Goal: Find specific page/section: Find specific page/section

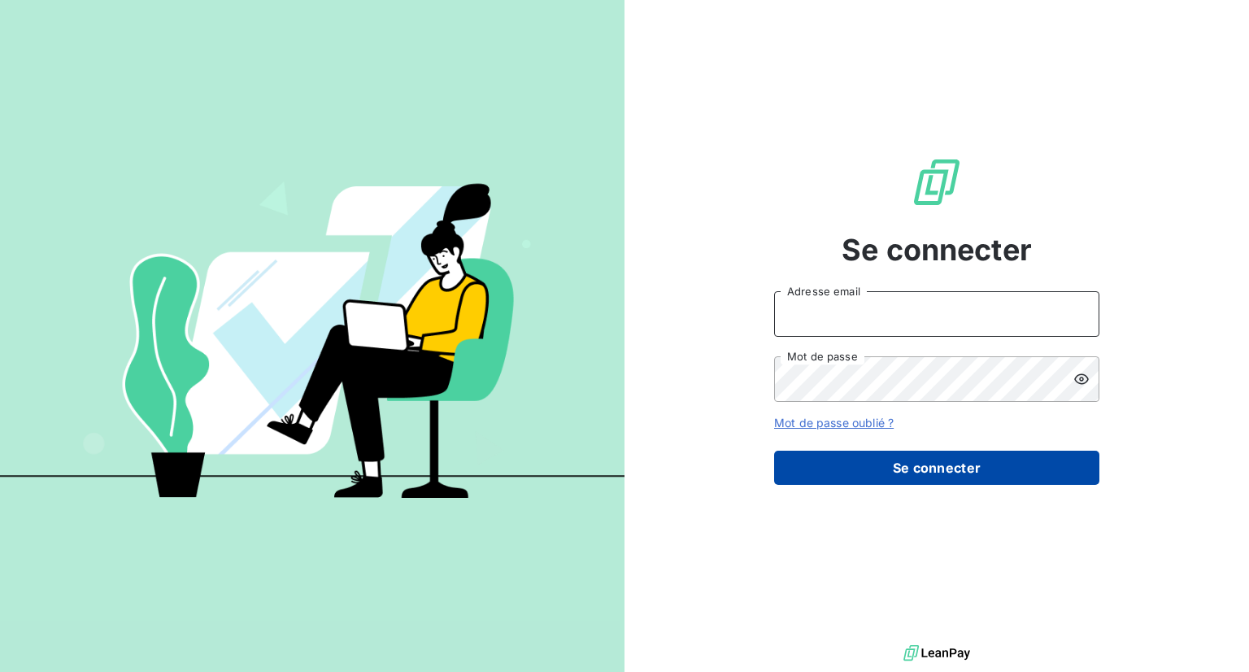
type input "[EMAIL_ADDRESS][DOMAIN_NAME]"
click at [986, 478] on button "Se connecter" at bounding box center [936, 468] width 325 height 34
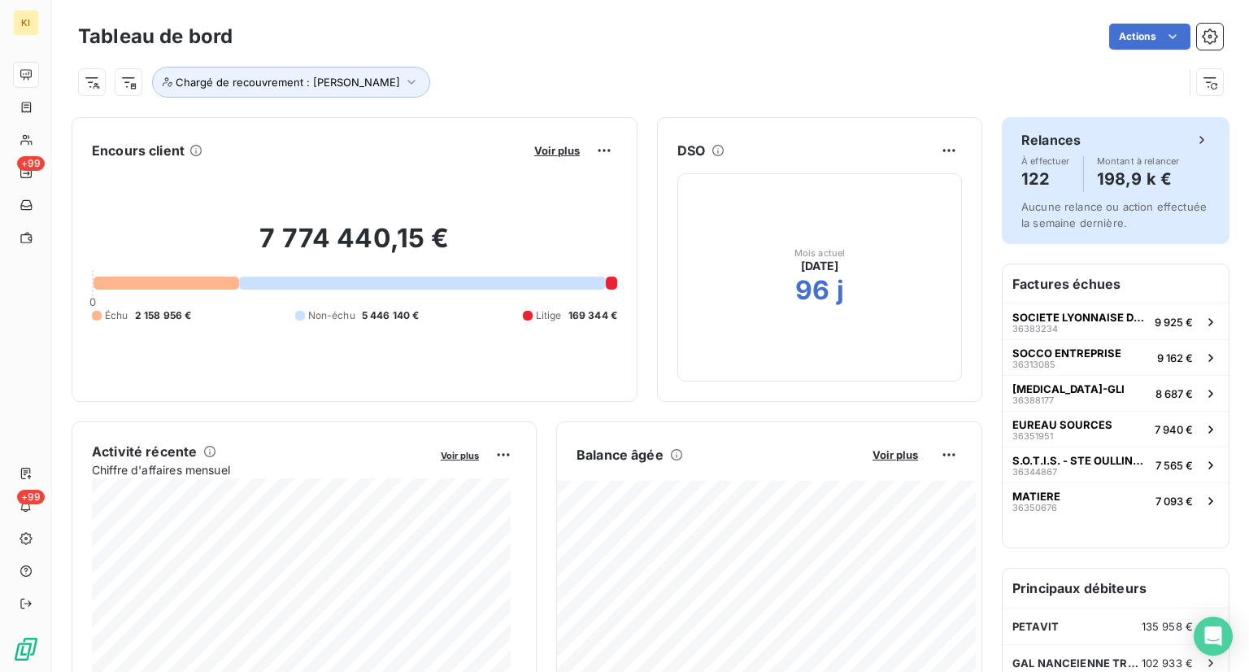
click at [1138, 186] on h4 "198,9 k €" at bounding box center [1138, 179] width 83 height 26
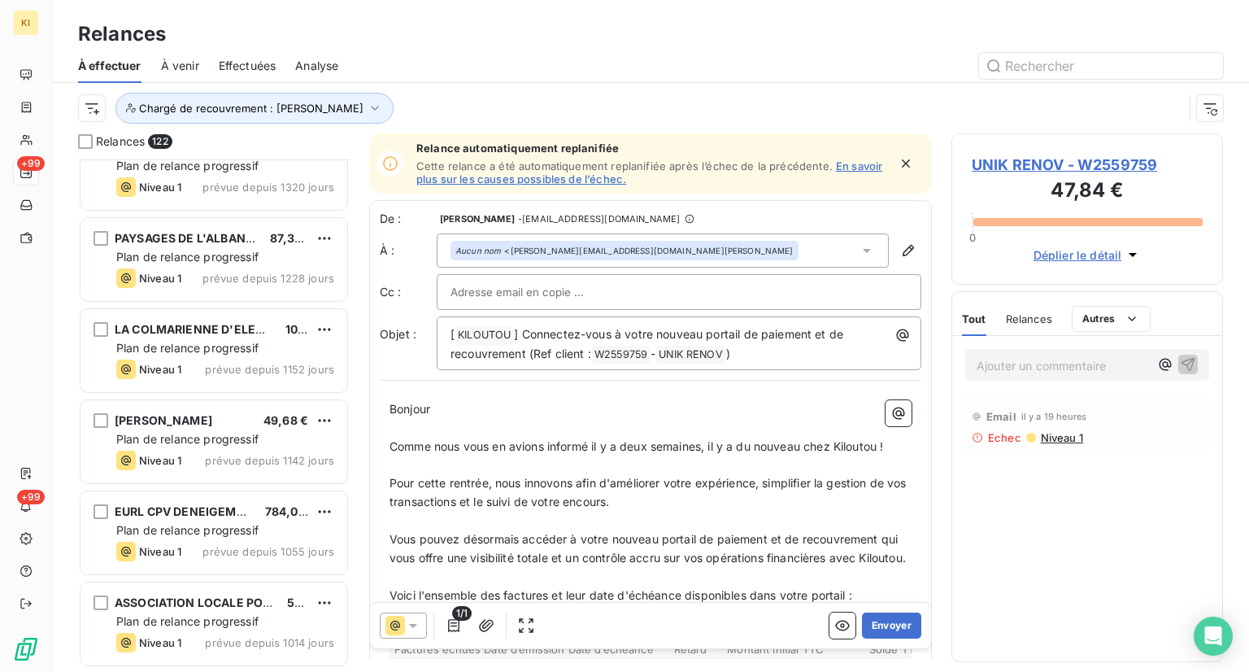
scroll to position [244, 0]
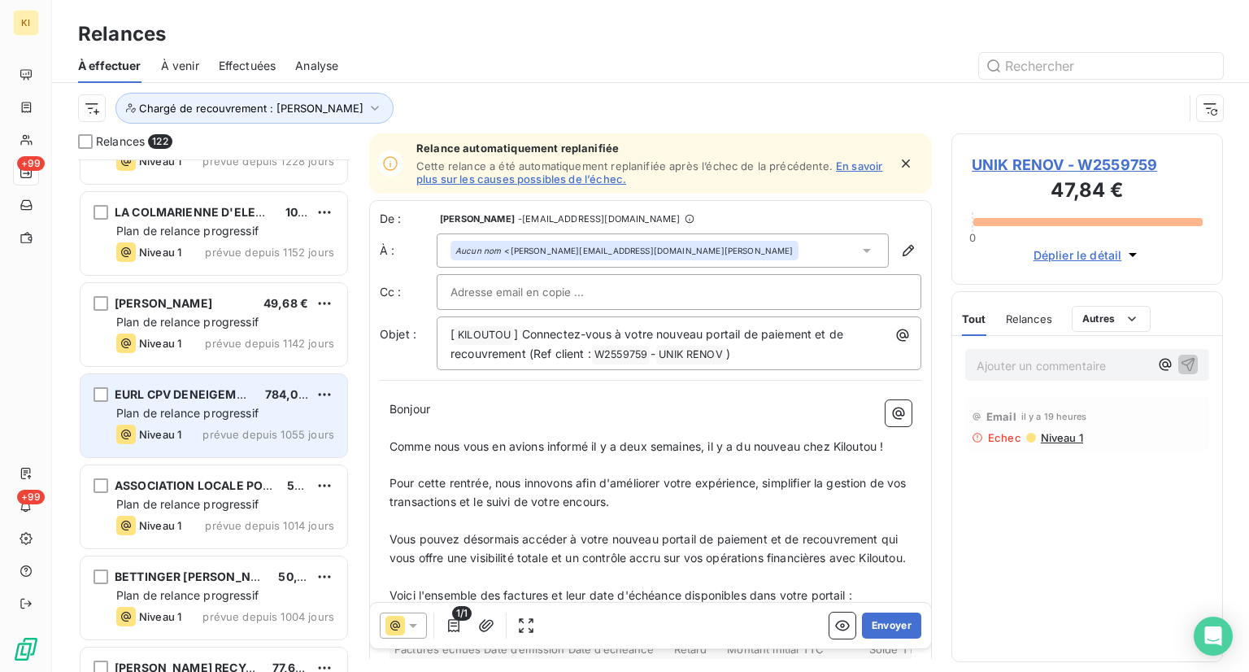
click at [202, 419] on div "Plan de relance progressif" at bounding box center [225, 413] width 218 height 16
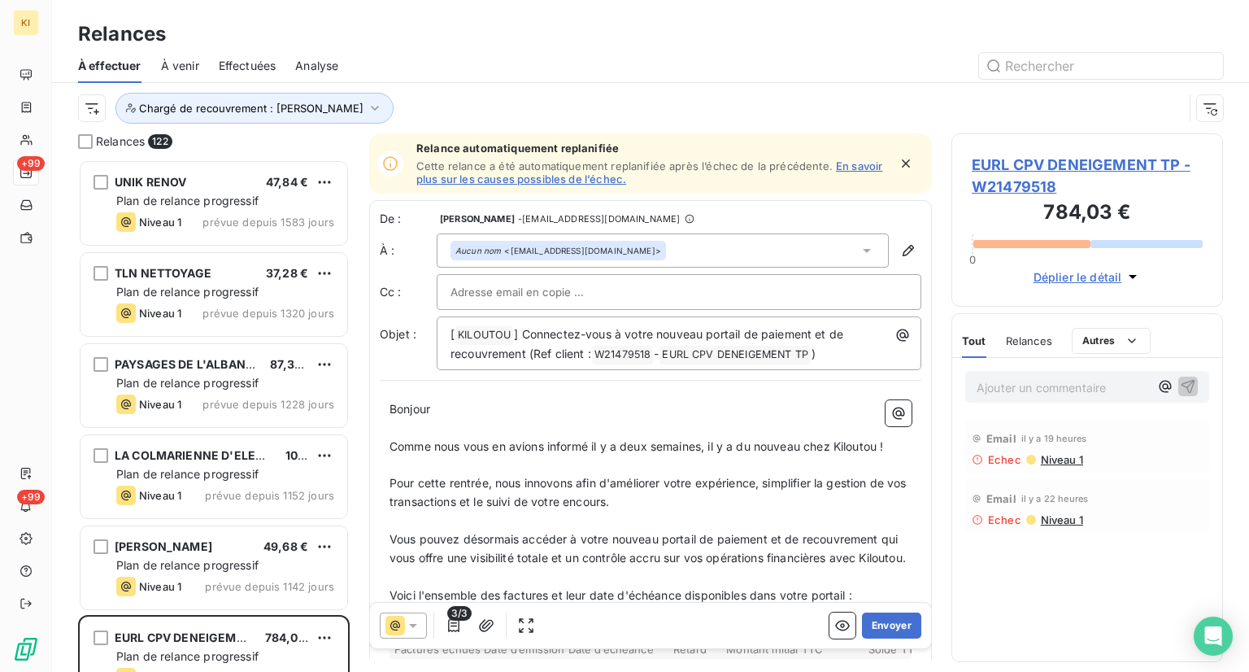
click at [241, 59] on span "Effectuées" at bounding box center [248, 66] width 58 height 16
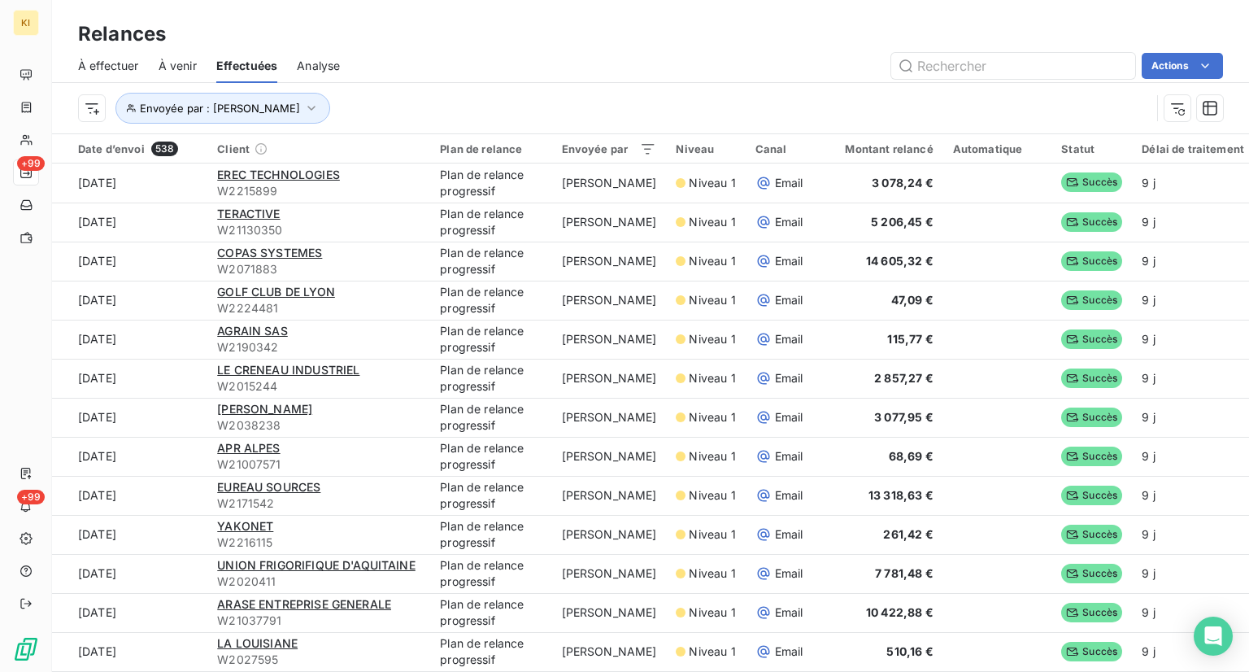
click at [98, 73] on div "À effectuer" at bounding box center [108, 66] width 61 height 34
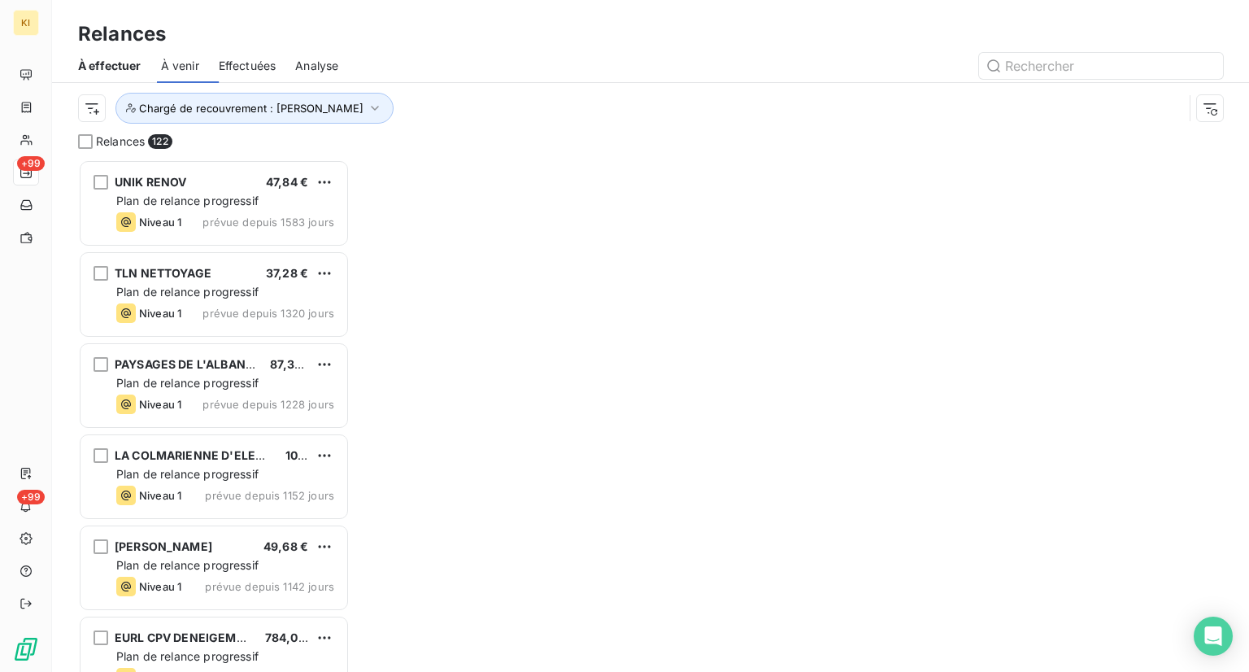
scroll to position [499, 259]
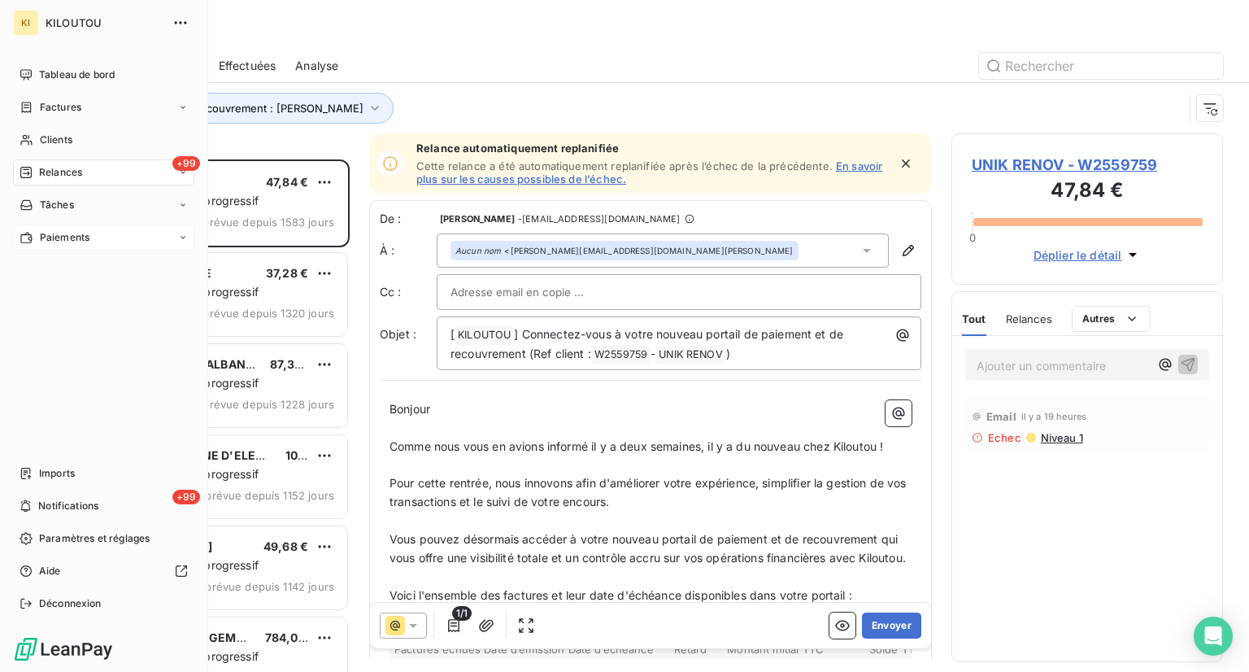
click at [65, 242] on span "Paiements" at bounding box center [65, 237] width 50 height 15
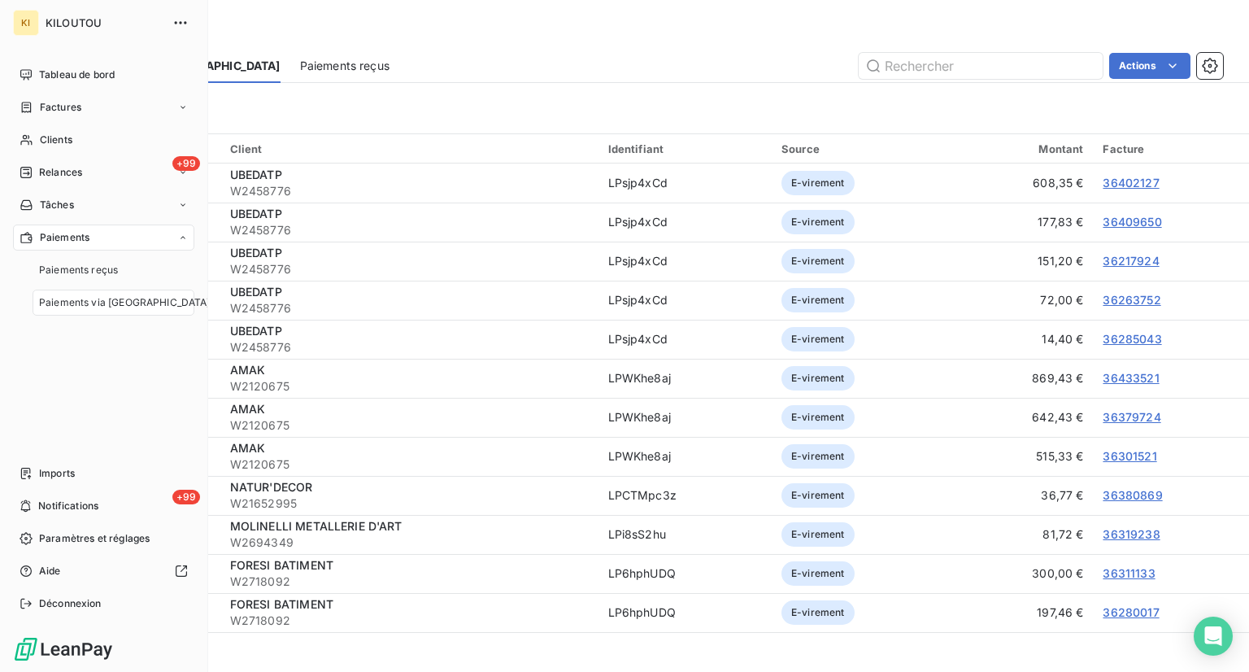
click at [85, 303] on span "Paiements via [GEOGRAPHIC_DATA]" at bounding box center [125, 302] width 172 height 15
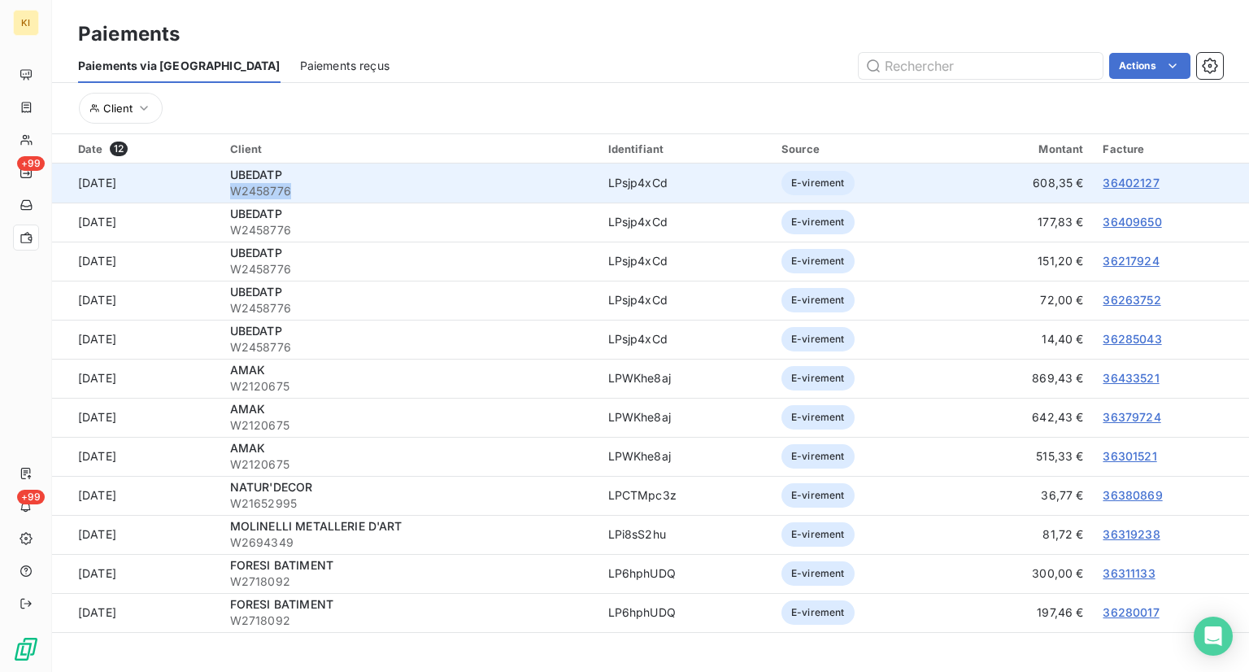
drag, startPoint x: 259, startPoint y: 189, endPoint x: 325, endPoint y: 186, distance: 65.9
click at [325, 186] on span "W2458776" at bounding box center [409, 191] width 359 height 16
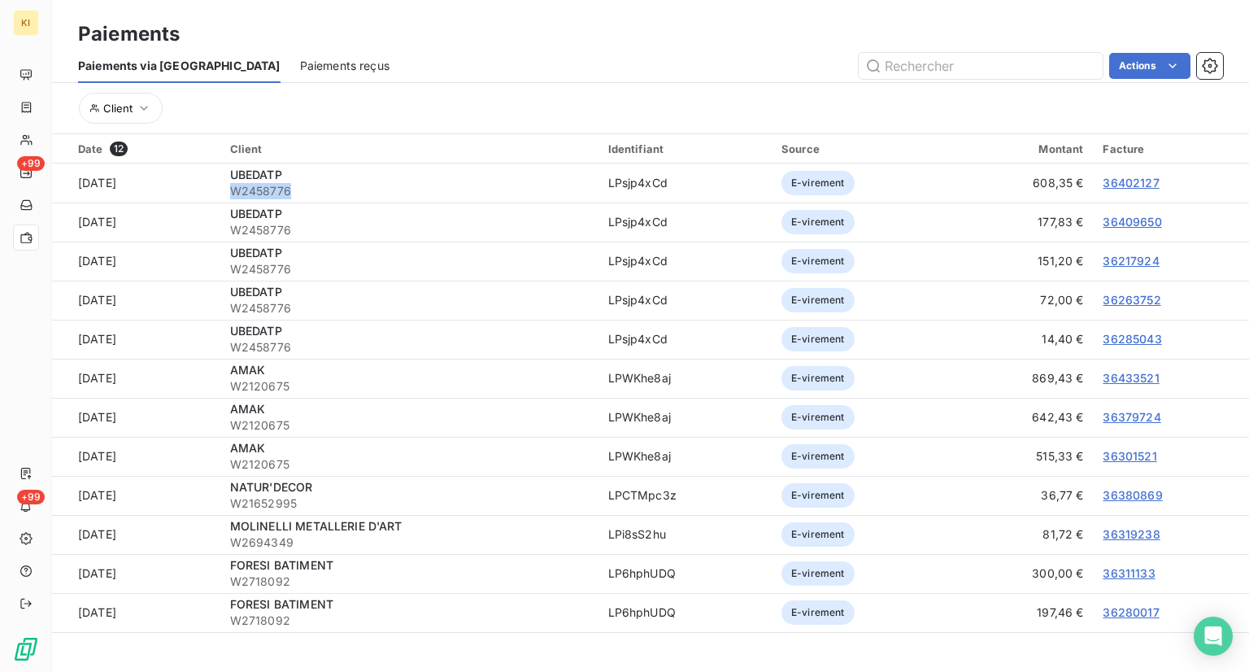
copy span "W2458776"
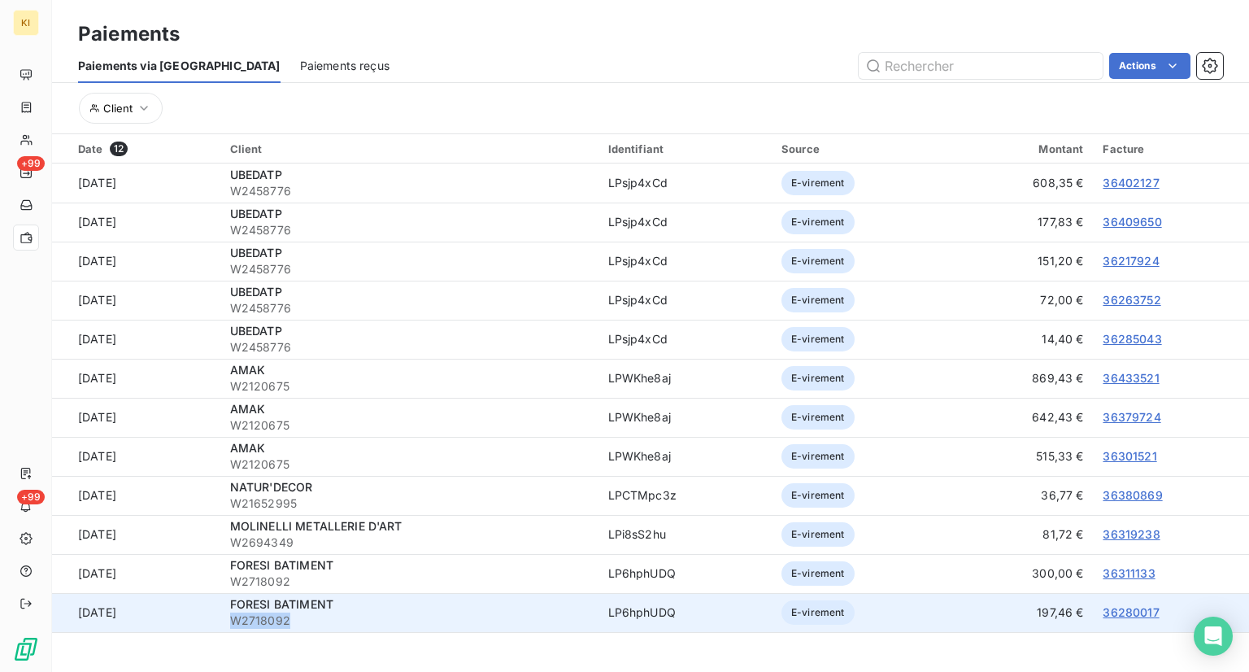
drag, startPoint x: 252, startPoint y: 625, endPoint x: 324, endPoint y: 625, distance: 71.6
click at [324, 625] on td "FORESI BATIMENT W2718092" at bounding box center [409, 612] width 378 height 39
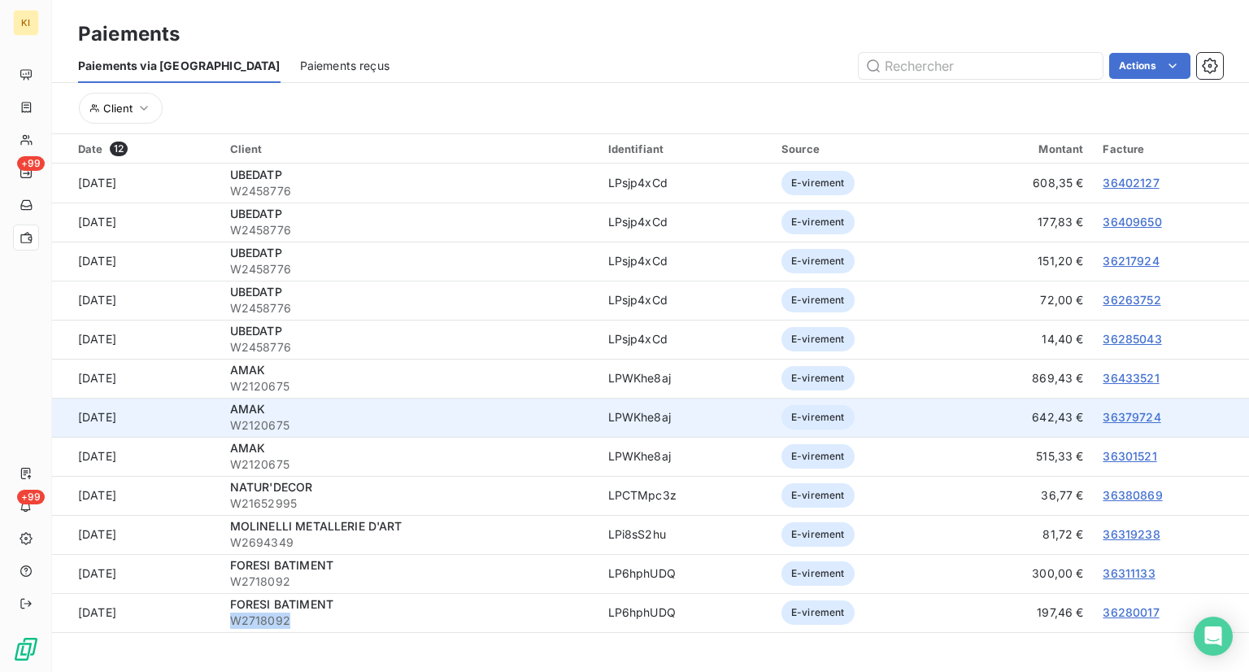
copy span "W2718092"
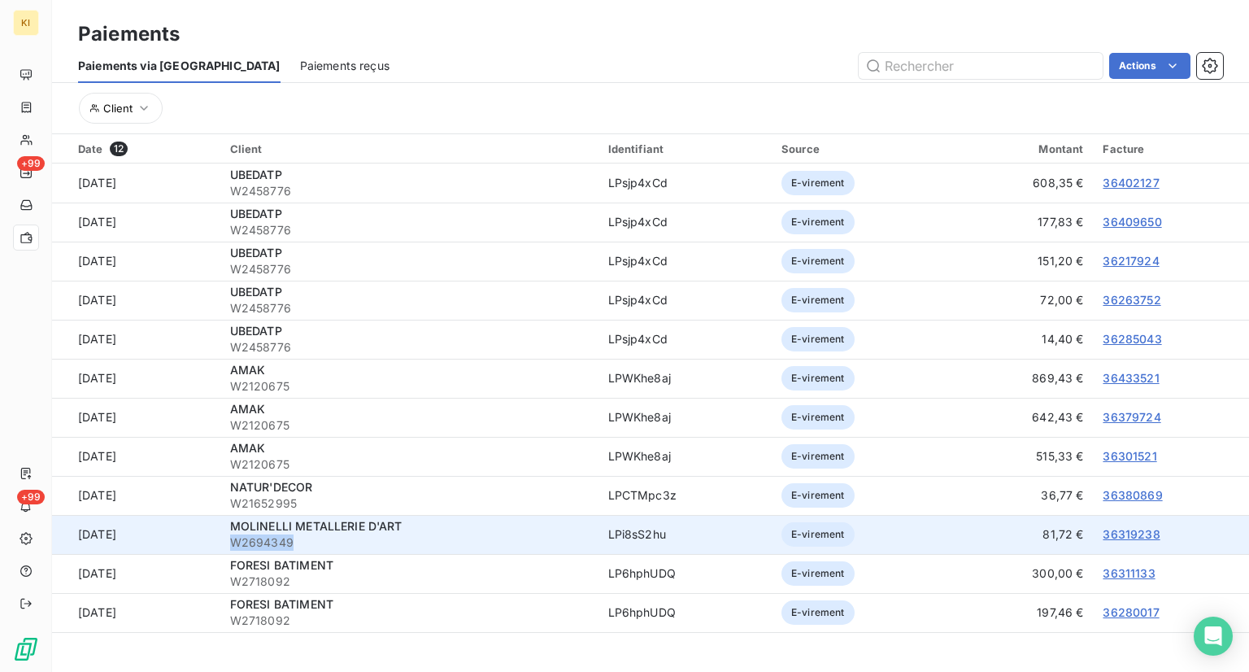
drag, startPoint x: 339, startPoint y: 543, endPoint x: 257, endPoint y: 551, distance: 82.5
click at [257, 551] on td "MOLINELLI METALLERIE D'ART W2694349" at bounding box center [409, 534] width 378 height 39
copy span "W2694349"
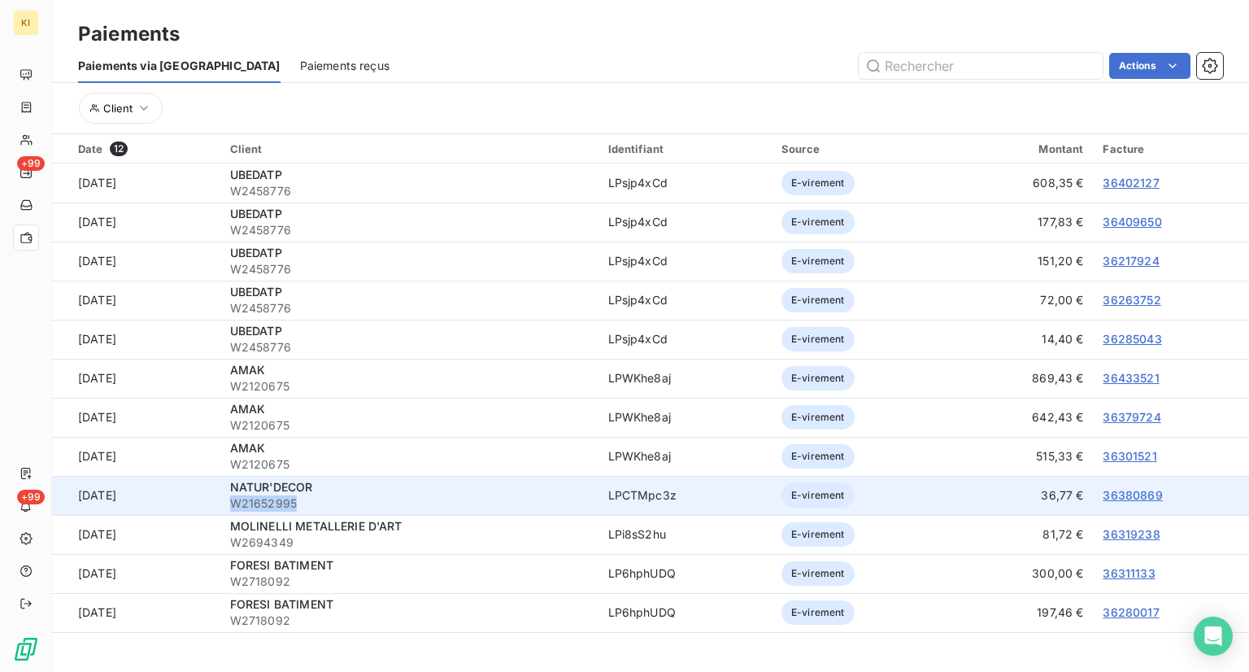
drag, startPoint x: 335, startPoint y: 505, endPoint x: 250, endPoint y: 505, distance: 85.4
click at [250, 505] on td "NATUR'DECOR W21652995" at bounding box center [409, 495] width 378 height 39
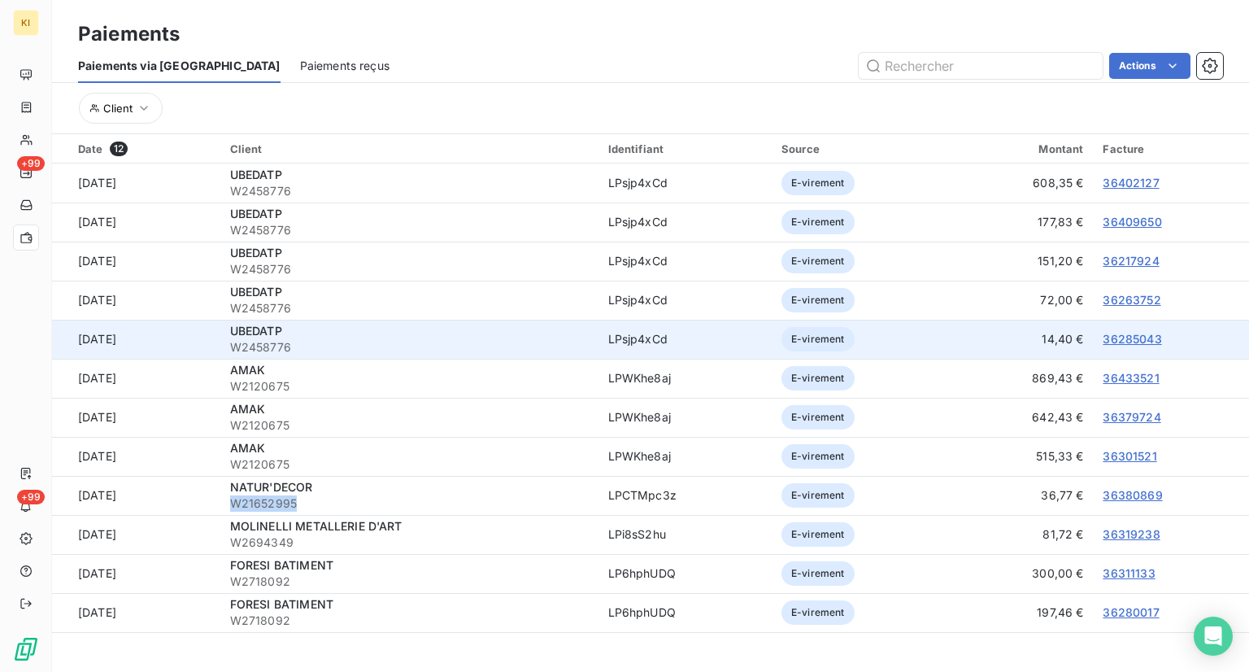
copy span "W21652995"
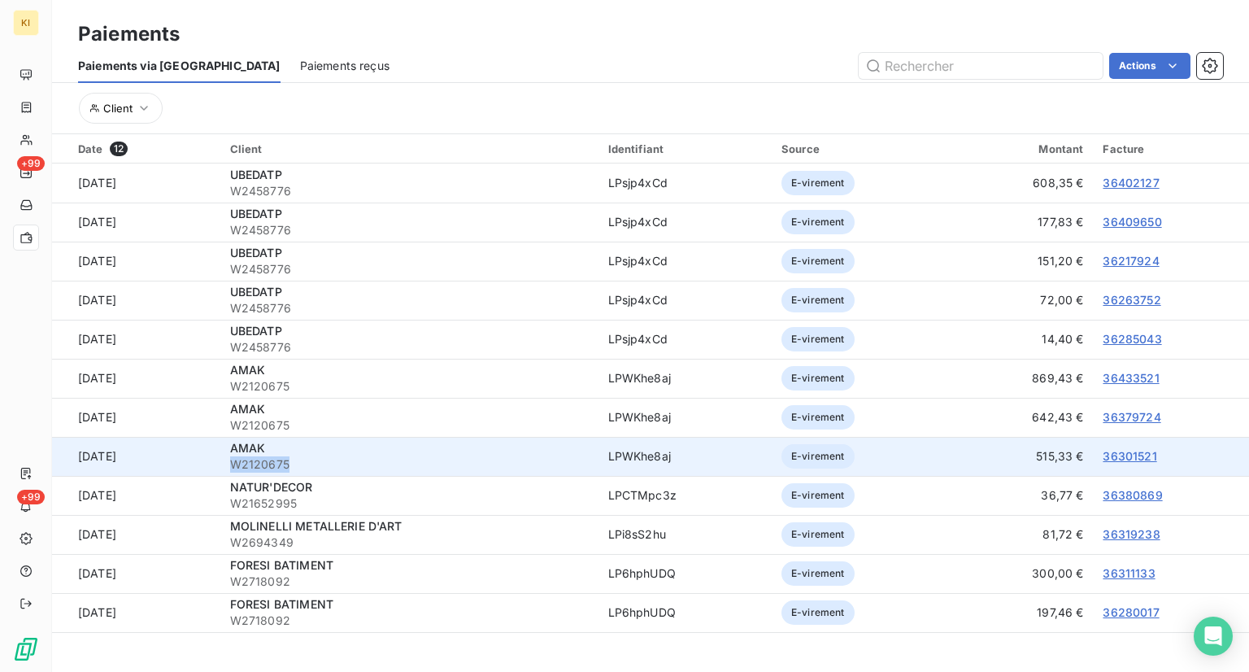
drag, startPoint x: 325, startPoint y: 463, endPoint x: 258, endPoint y: 468, distance: 67.7
click at [258, 468] on td "AMAK W2120675" at bounding box center [409, 456] width 378 height 39
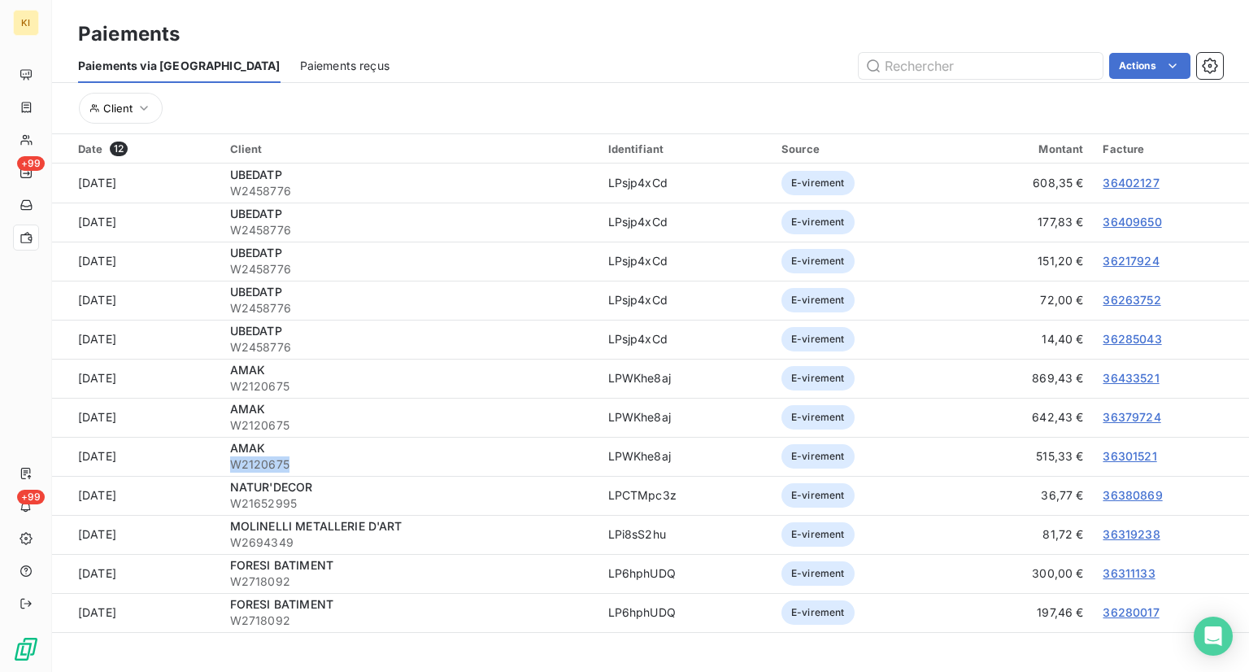
copy span "W2120675"
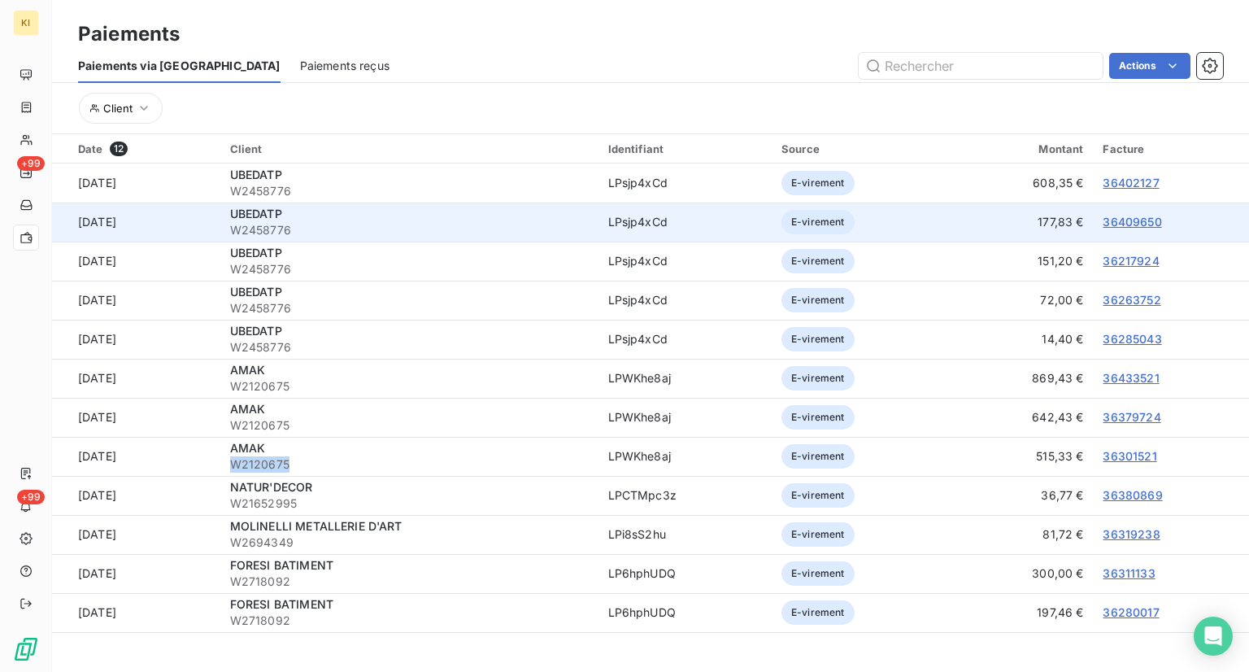
drag, startPoint x: 337, startPoint y: 226, endPoint x: 226, endPoint y: 233, distance: 111.6
click at [226, 233] on tr "[DATE] UBEDATP W2458776 LPsjp4xCd E-virement 177,83 € 36409650" at bounding box center [650, 221] width 1197 height 39
click at [336, 229] on span "W2458776" at bounding box center [409, 230] width 359 height 16
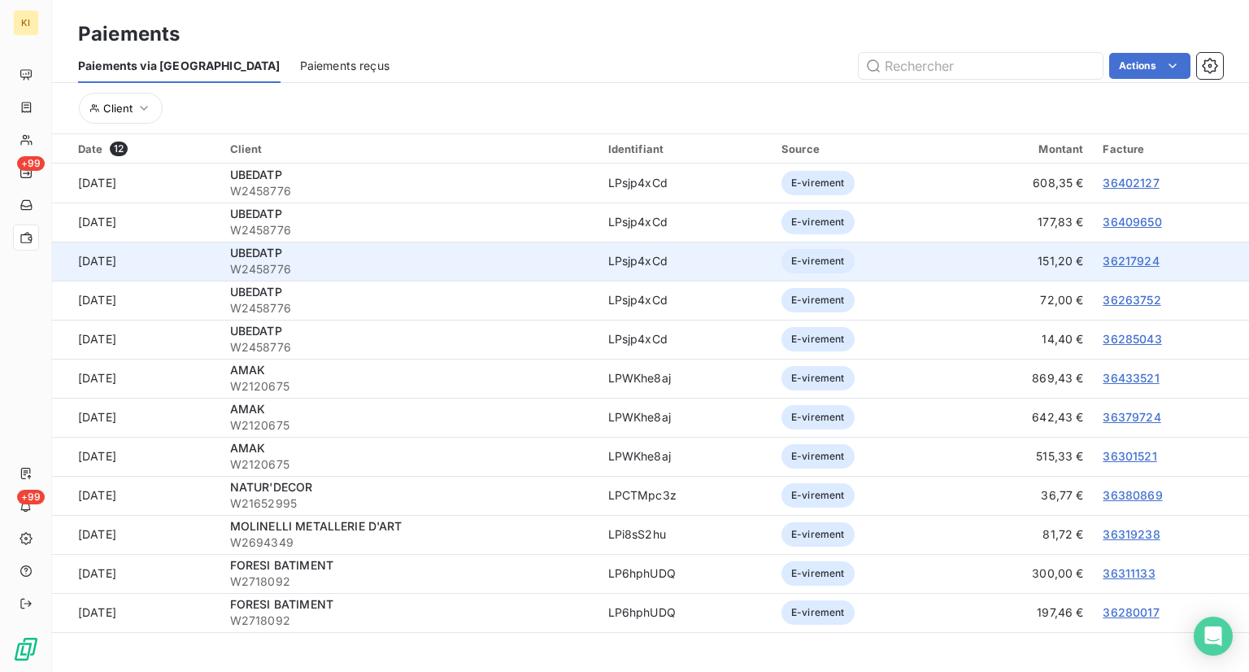
click at [316, 255] on div "UBEDATP" at bounding box center [409, 253] width 359 height 16
drag, startPoint x: 324, startPoint y: 266, endPoint x: 257, endPoint y: 276, distance: 67.4
click at [257, 276] on td "UBEDATP W2458776" at bounding box center [409, 261] width 378 height 39
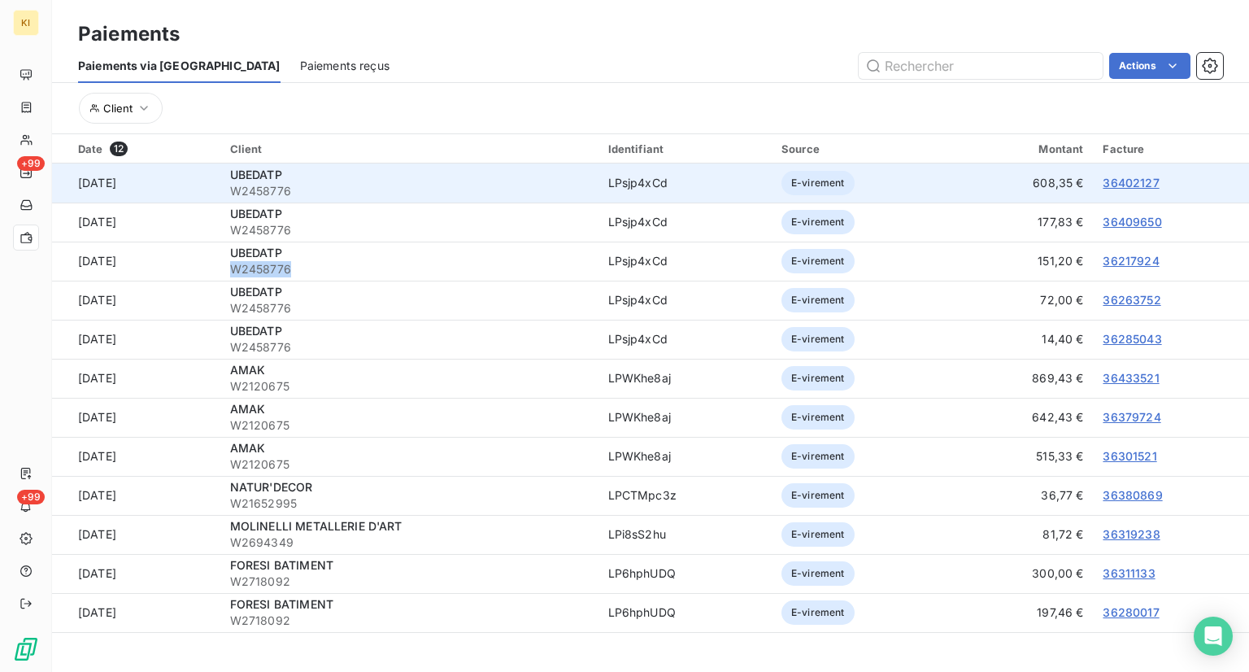
copy span "W2458776"
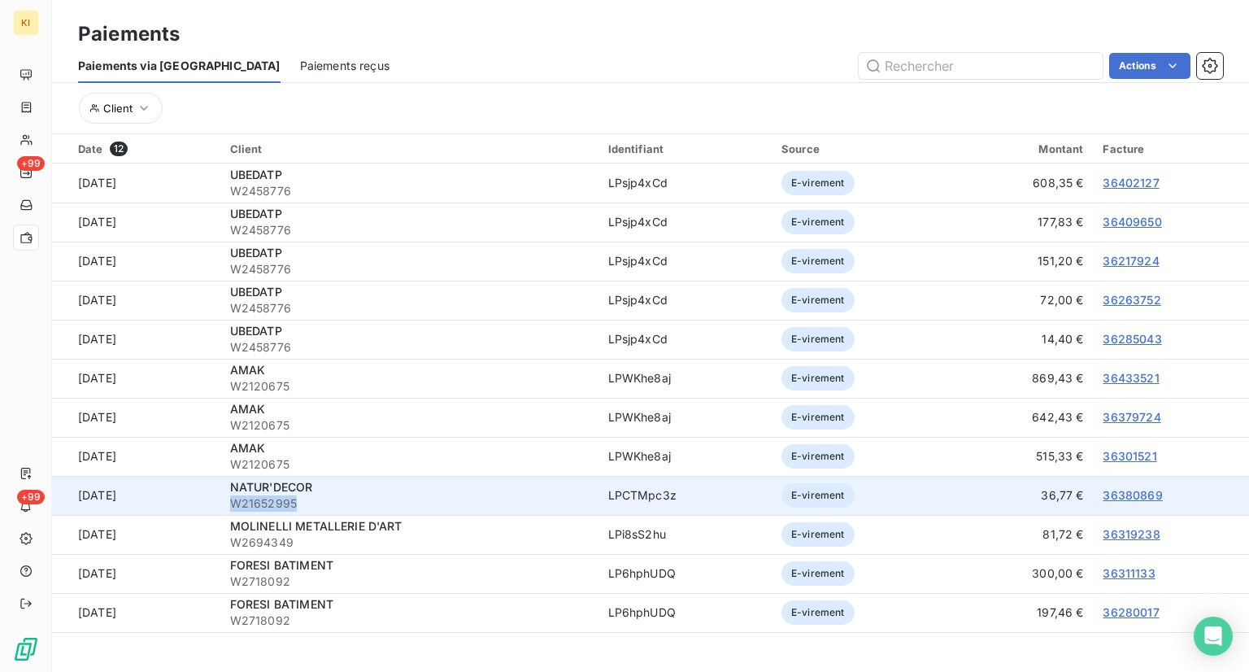
drag, startPoint x: 337, startPoint y: 502, endPoint x: 258, endPoint y: 502, distance: 78.9
click at [258, 502] on td "NATUR'DECOR W21652995" at bounding box center [409, 495] width 378 height 39
copy span "W21652995"
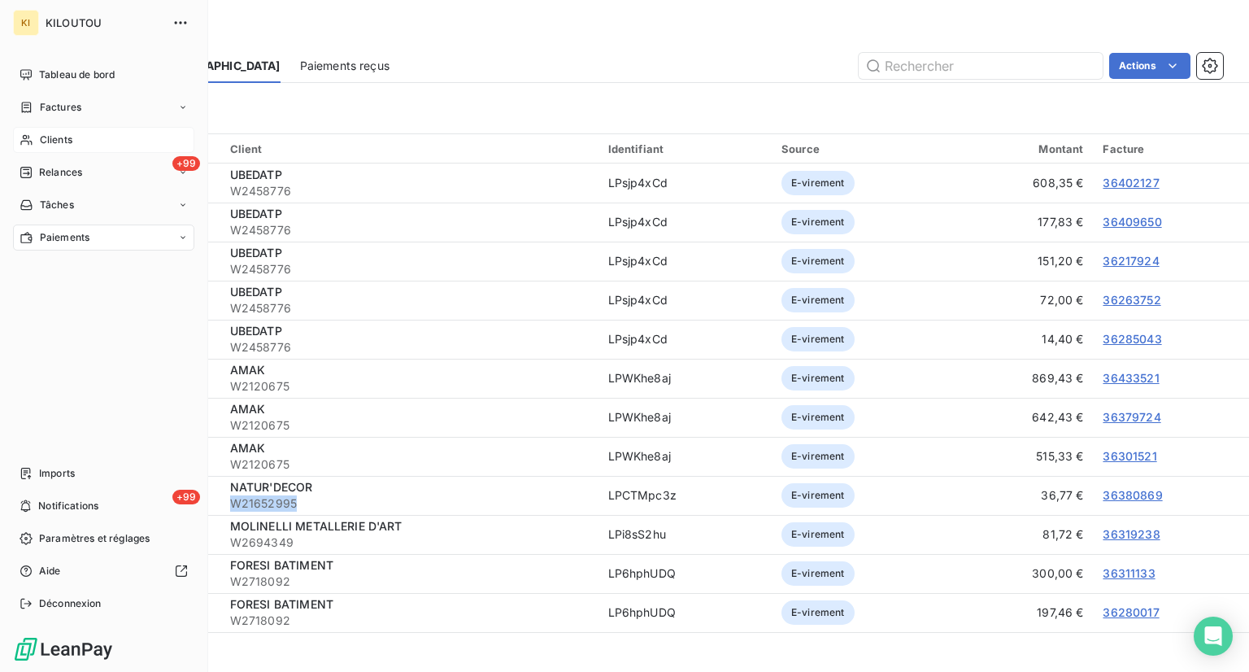
click at [42, 138] on span "Clients" at bounding box center [56, 140] width 33 height 15
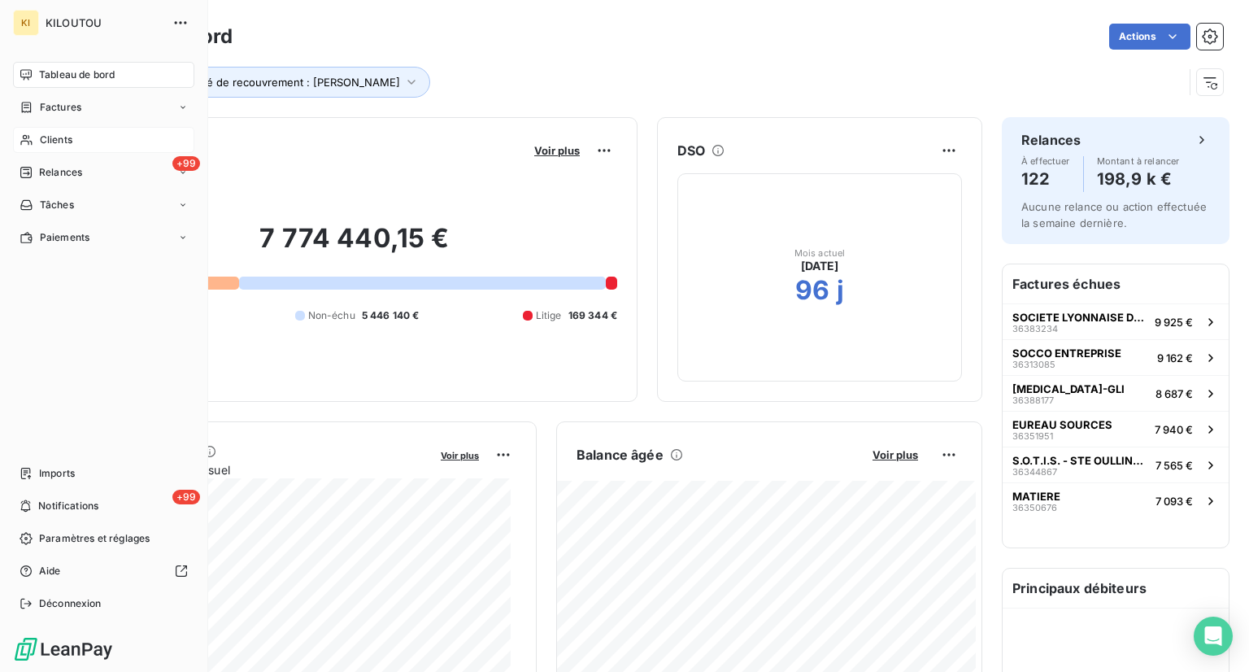
click at [54, 146] on span "Clients" at bounding box center [56, 140] width 33 height 15
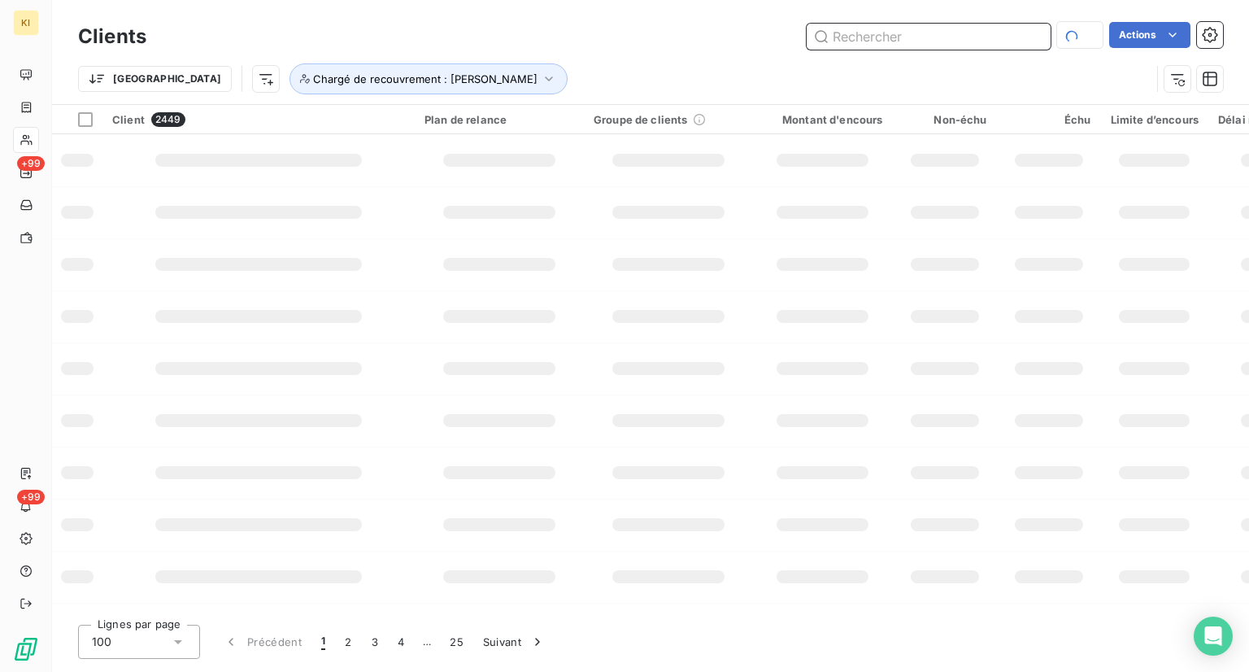
paste input "W2458776"
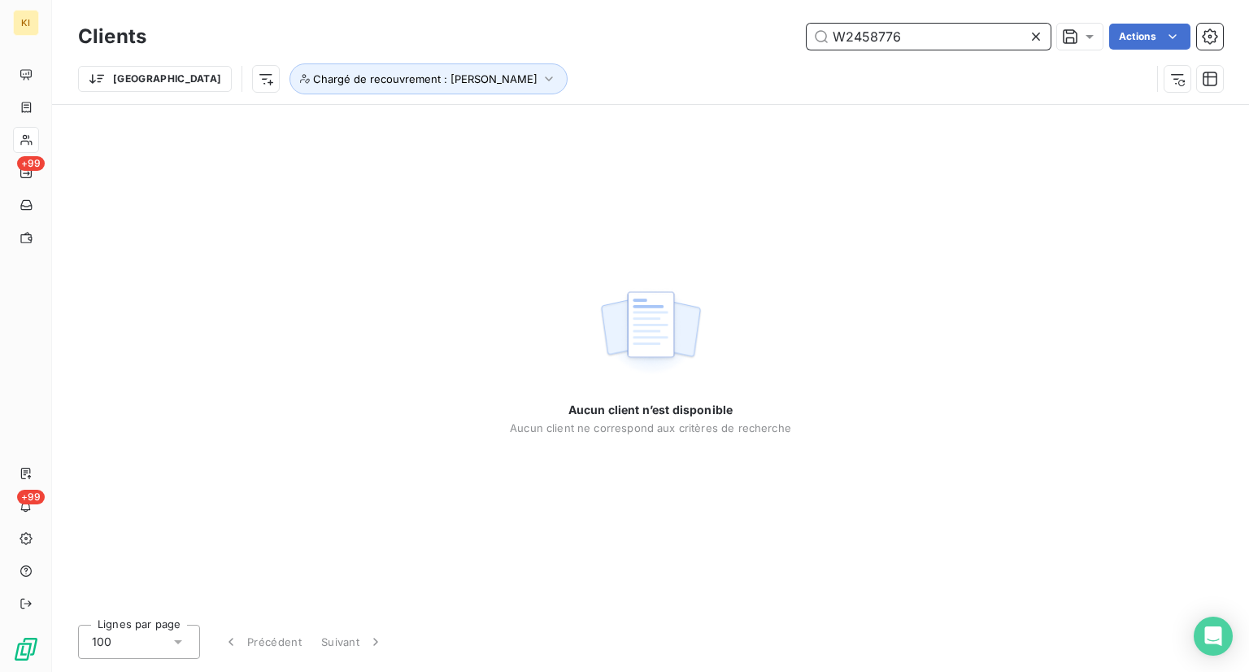
drag, startPoint x: 912, startPoint y: 37, endPoint x: 794, endPoint y: 42, distance: 118.9
click at [794, 42] on div "W2458776 Actions" at bounding box center [694, 37] width 1057 height 26
click at [924, 46] on input "W2458776" at bounding box center [929, 37] width 244 height 26
paste input "694349"
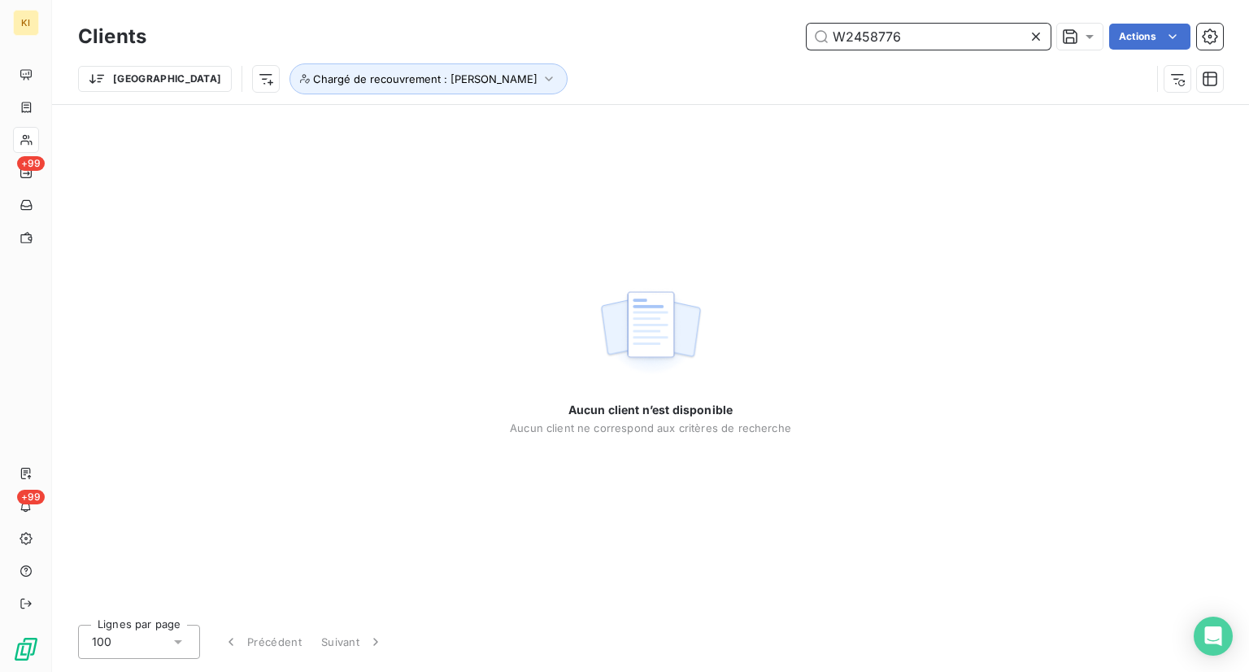
drag, startPoint x: 920, startPoint y: 43, endPoint x: 710, endPoint y: 53, distance: 210.0
click at [710, 53] on div "Clients W2458776 Actions" at bounding box center [650, 37] width 1145 height 34
click at [710, 53] on div "Clients W2694349 Actions" at bounding box center [650, 37] width 1145 height 34
drag, startPoint x: 741, startPoint y: 47, endPoint x: 694, endPoint y: 53, distance: 46.7
click at [694, 53] on div "Clients W2694349 Actions" at bounding box center [650, 37] width 1145 height 34
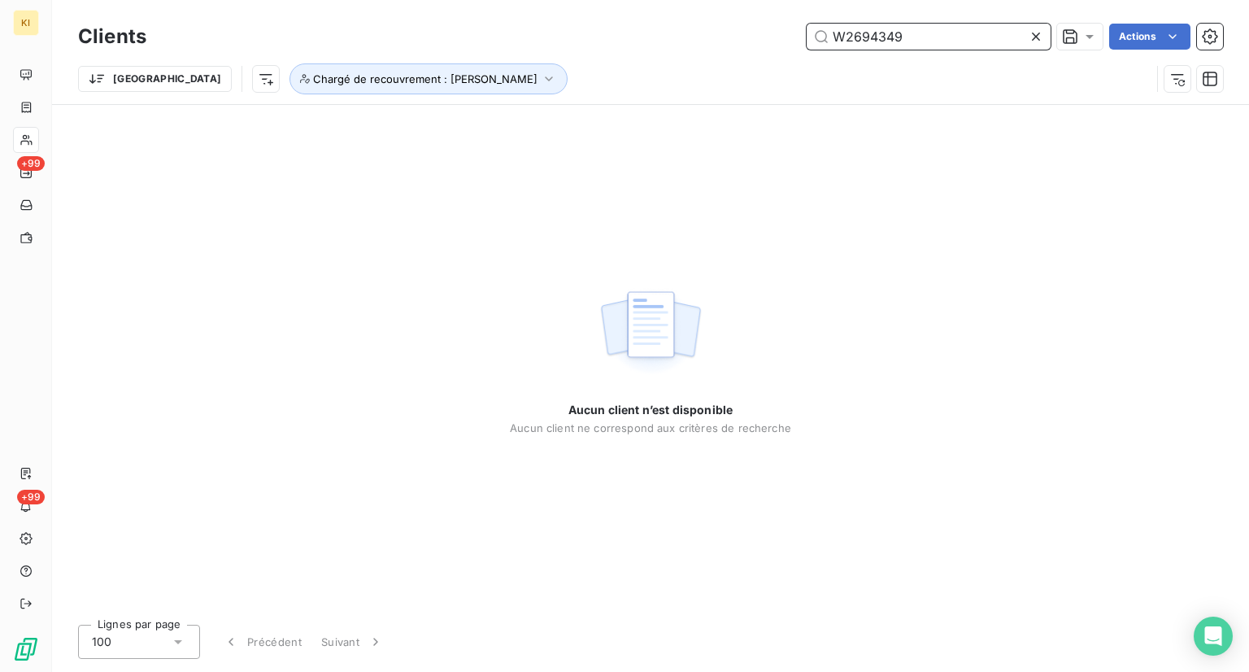
paste input "1652995"
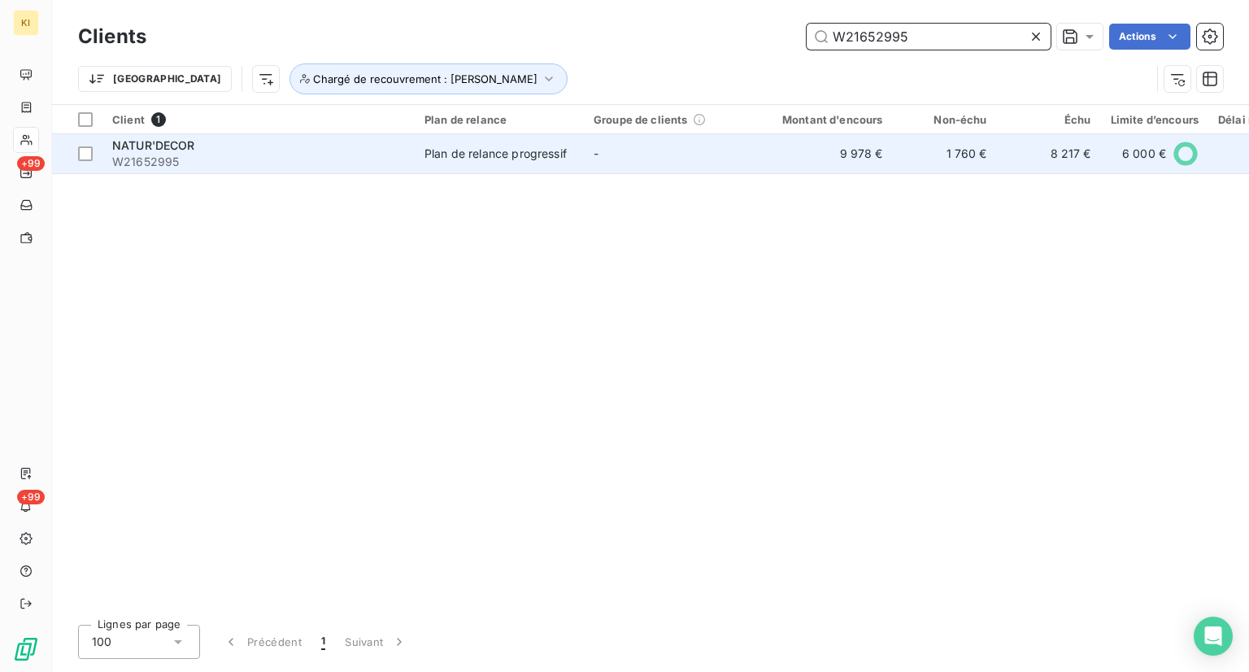
type input "W21652995"
click at [478, 156] on div "Plan de relance progressif" at bounding box center [495, 154] width 142 height 16
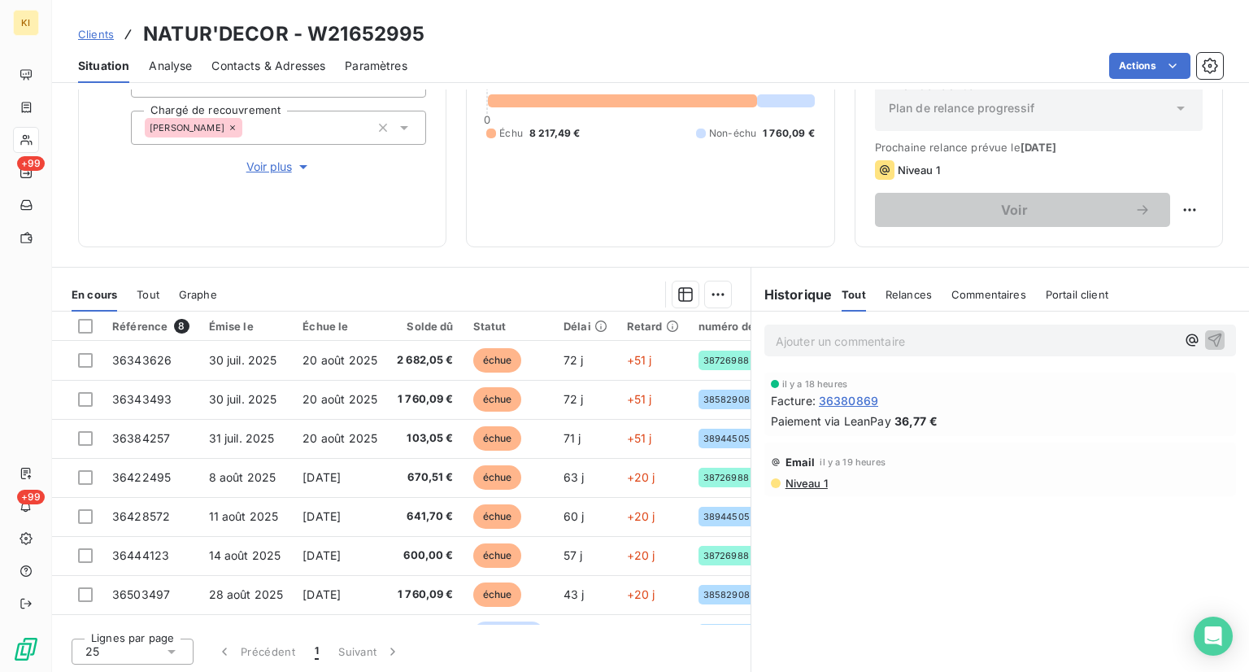
scroll to position [186, 0]
click at [916, 291] on span "Relances" at bounding box center [909, 293] width 46 height 13
click at [972, 297] on span "Commentaires" at bounding box center [990, 293] width 75 height 13
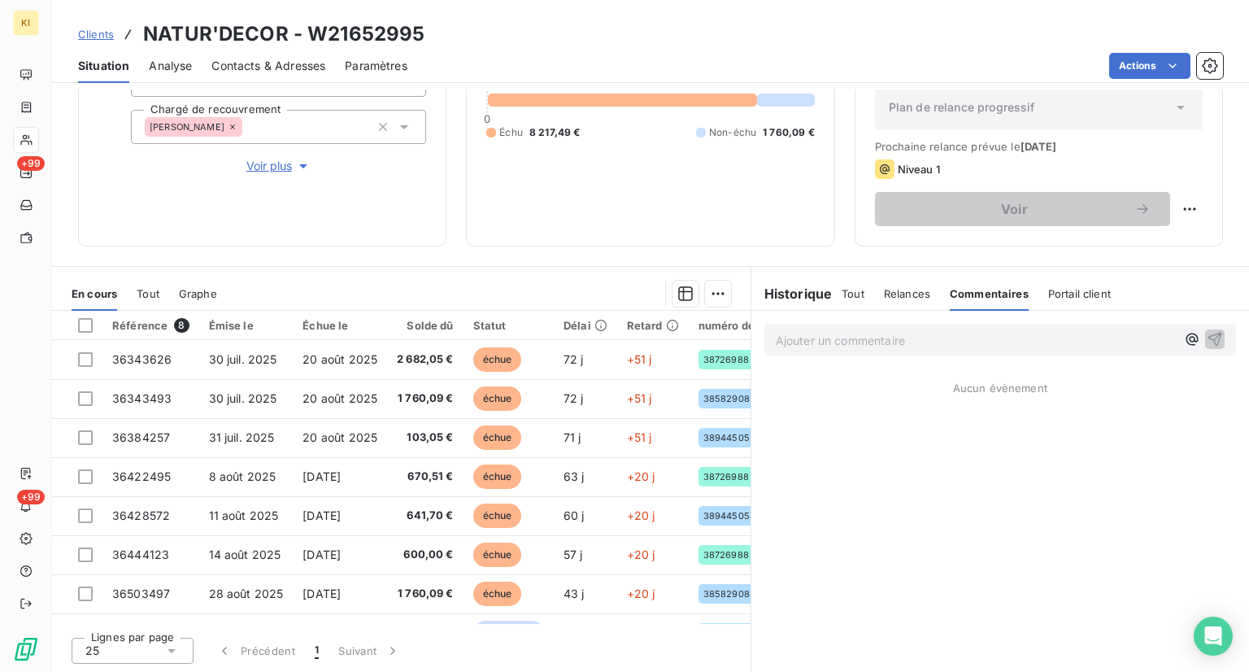
drag, startPoint x: 1072, startPoint y: 291, endPoint x: 1047, endPoint y: 303, distance: 27.3
click at [1073, 291] on span "Portail client" at bounding box center [1079, 293] width 63 height 13
drag, startPoint x: 855, startPoint y: 294, endPoint x: 852, endPoint y: 305, distance: 11.1
click at [855, 298] on span "Tout" at bounding box center [853, 293] width 23 height 13
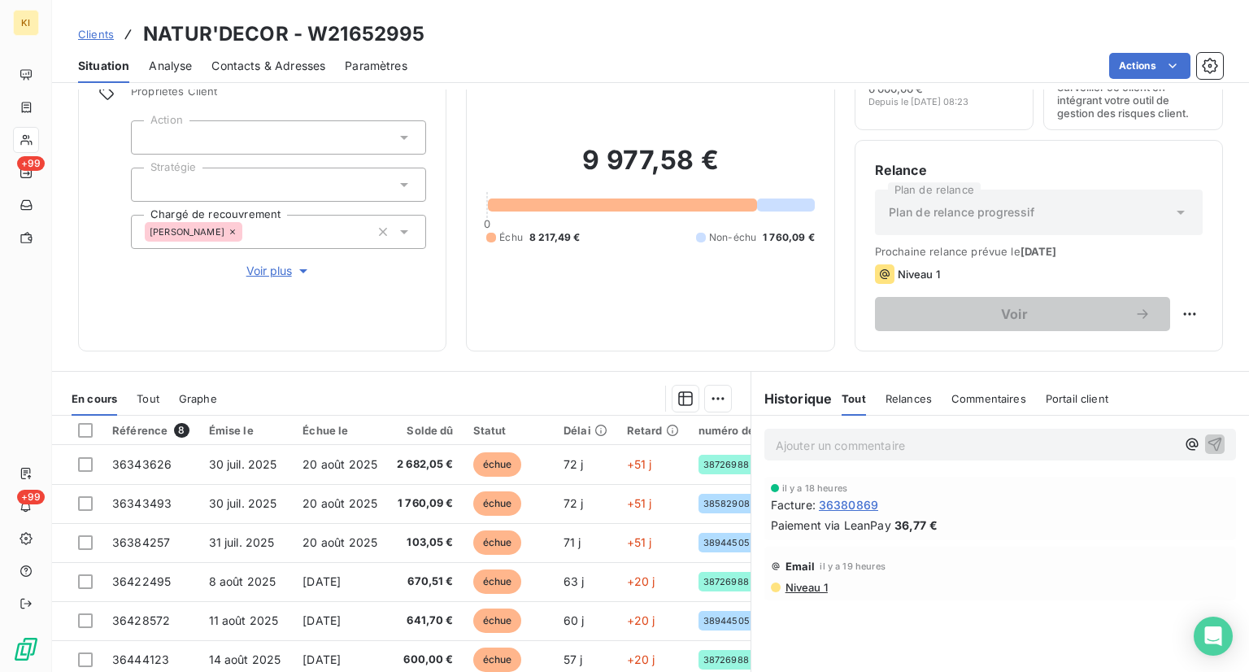
scroll to position [0, 0]
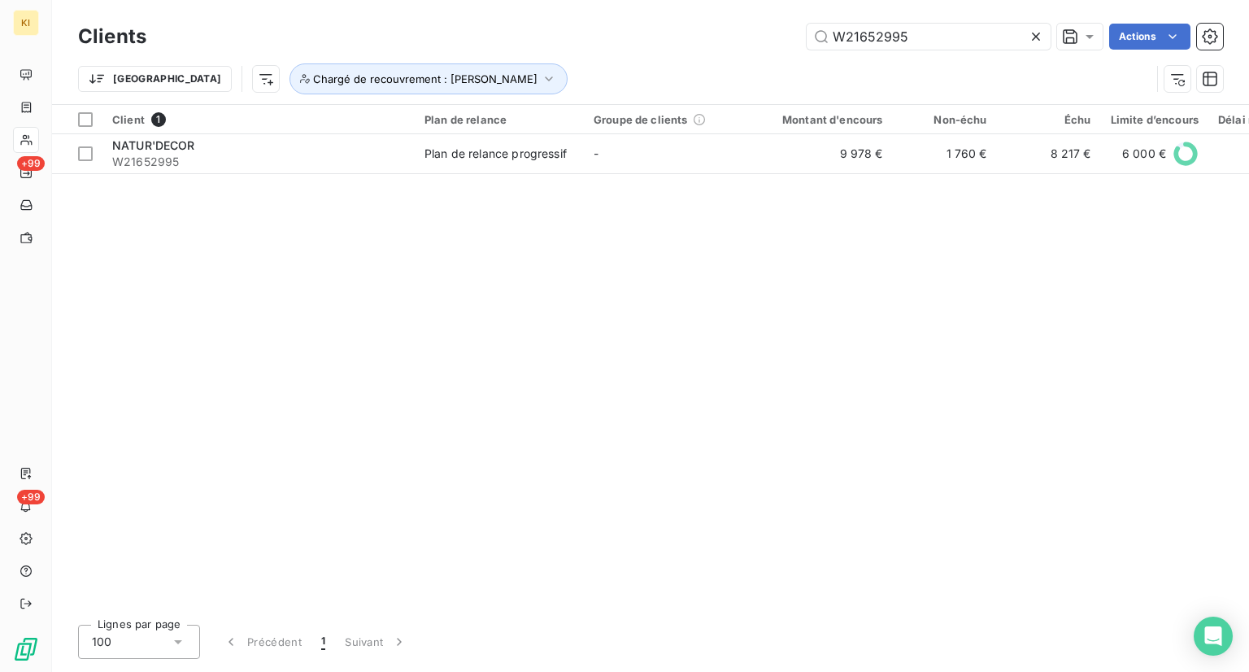
drag, startPoint x: 943, startPoint y: 33, endPoint x: 719, endPoint y: 35, distance: 224.5
click at [719, 35] on div "W21652995 Actions" at bounding box center [694, 37] width 1057 height 26
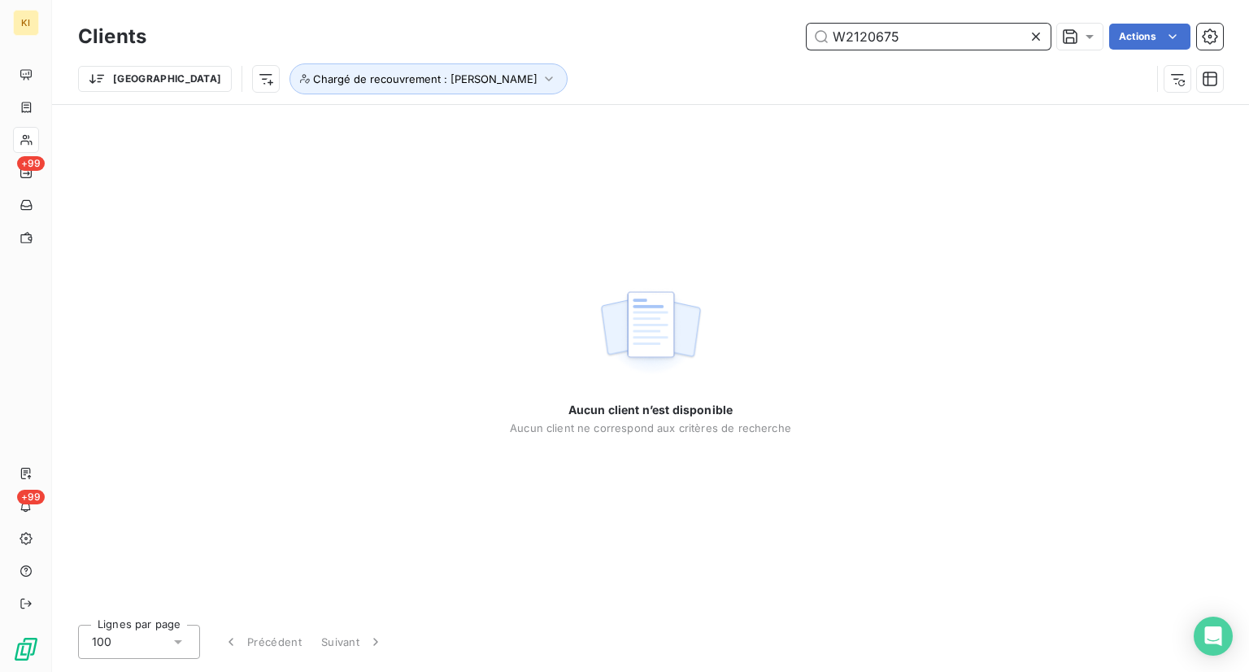
drag, startPoint x: 781, startPoint y: 43, endPoint x: 723, endPoint y: 46, distance: 57.8
click at [723, 46] on div "W2120675 Actions" at bounding box center [694, 37] width 1057 height 26
paste input "458776"
drag, startPoint x: 940, startPoint y: 33, endPoint x: 781, endPoint y: 44, distance: 159.8
click at [781, 44] on div "W2458776 Actions" at bounding box center [694, 37] width 1057 height 26
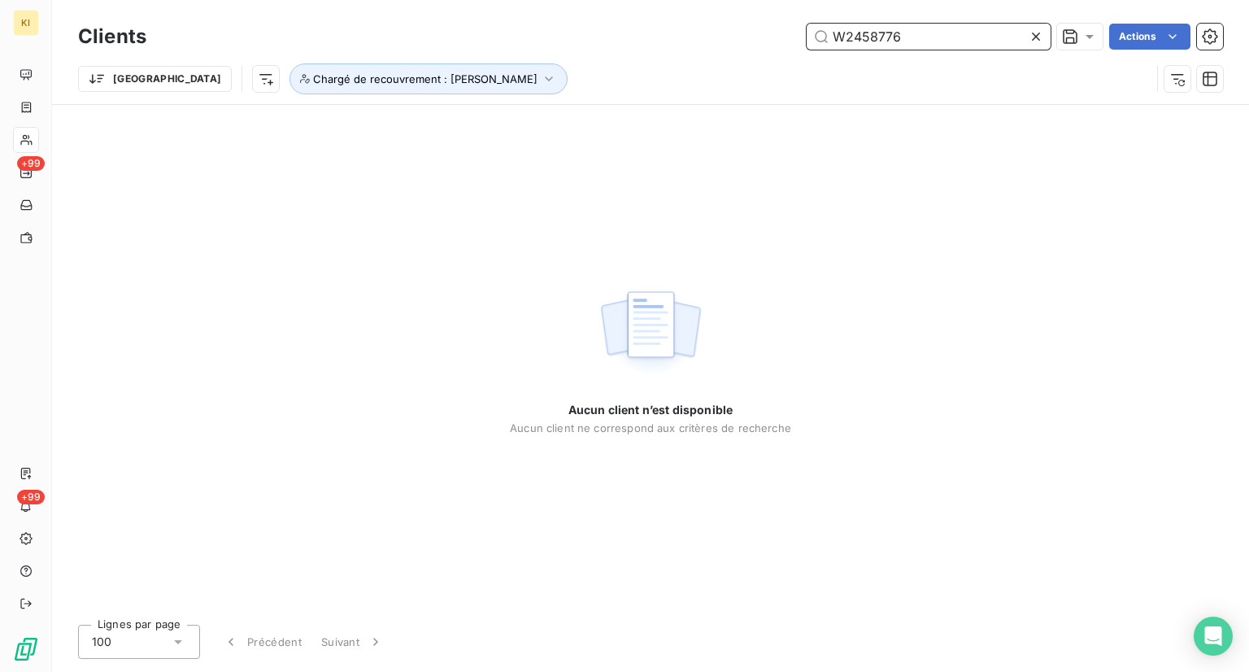
paste input "1652995"
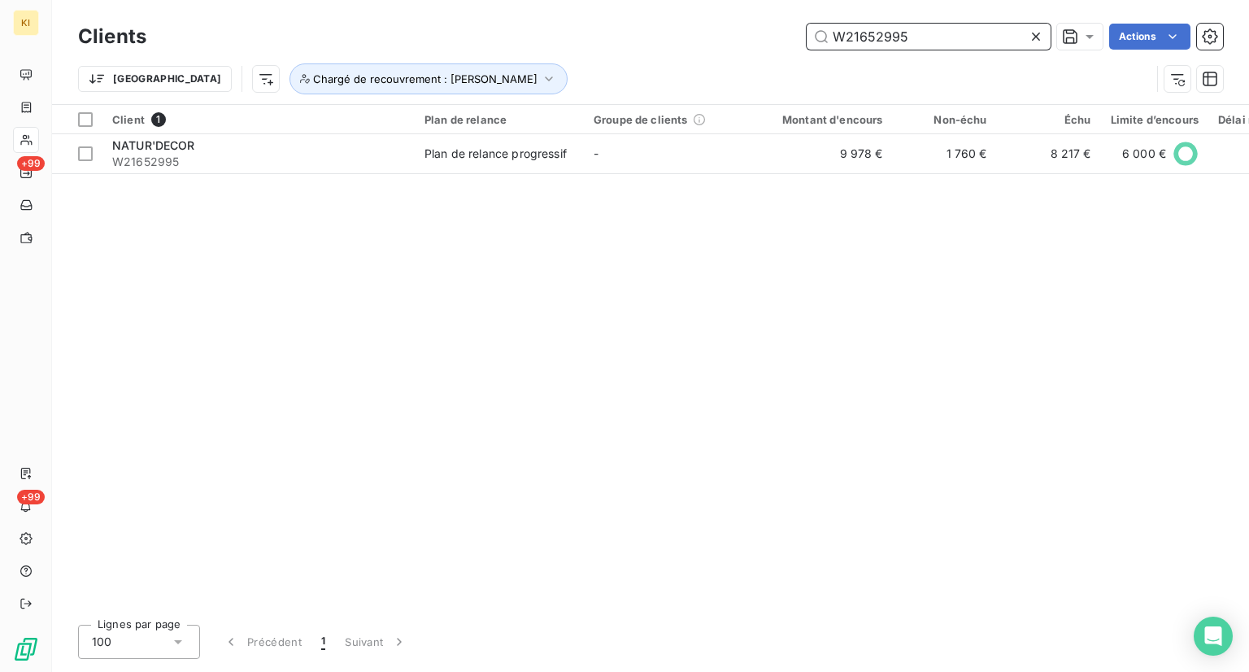
type input "W21652995"
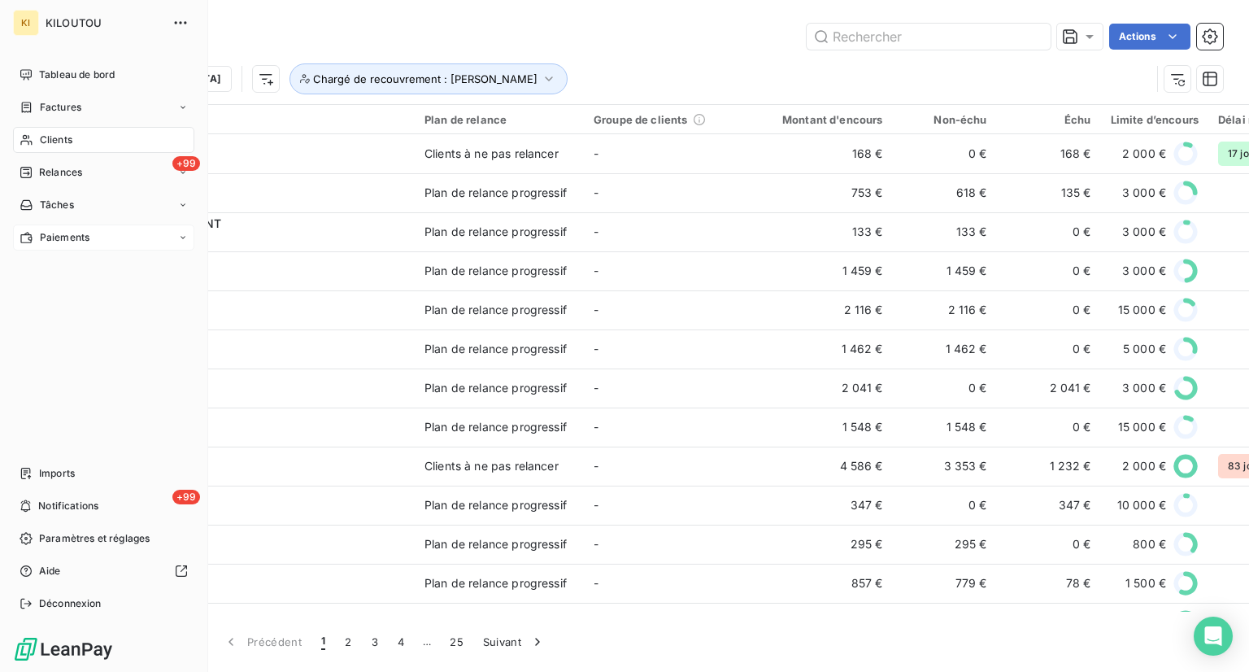
click at [80, 235] on span "Paiements" at bounding box center [65, 237] width 50 height 15
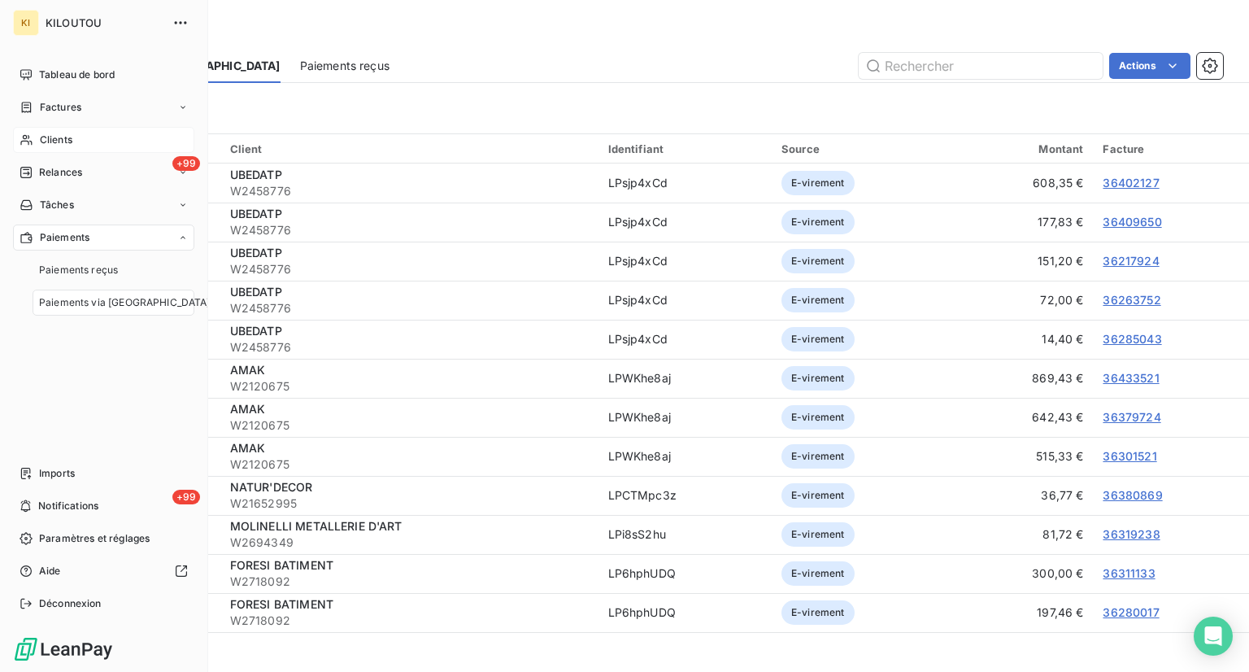
click at [105, 303] on span "Paiements via [GEOGRAPHIC_DATA]" at bounding box center [125, 302] width 172 height 15
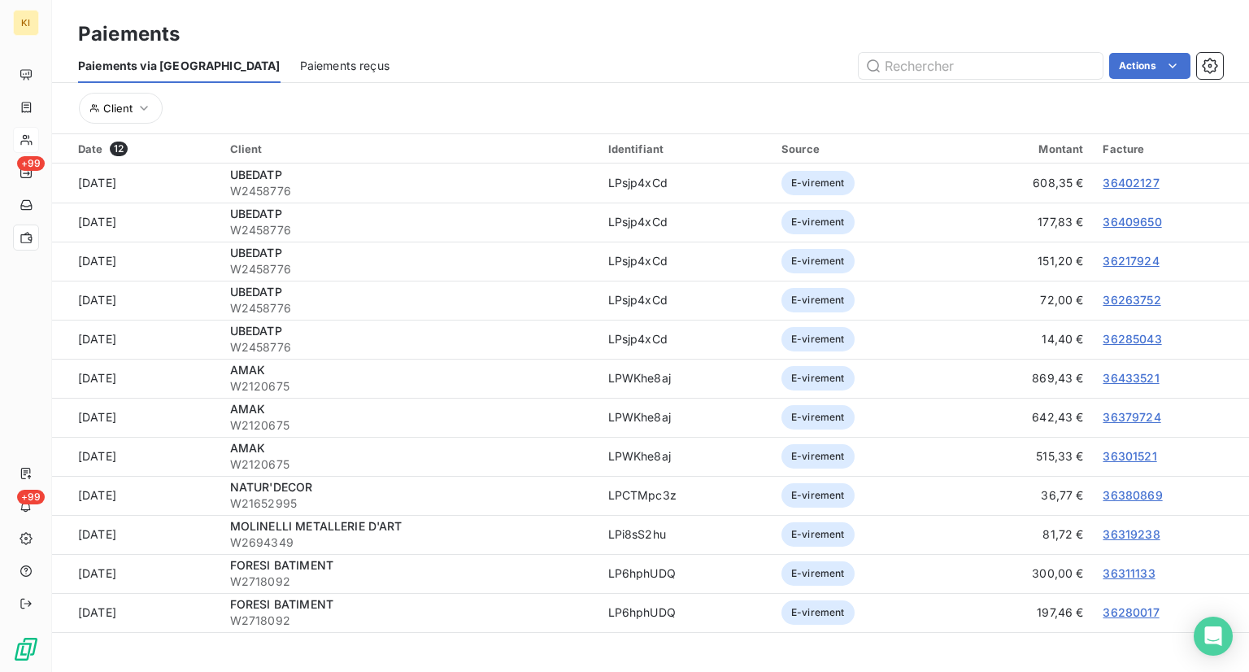
click at [377, 95] on div "Client" at bounding box center [650, 108] width 1145 height 31
click at [301, 69] on span "Paiements reçus" at bounding box center [344, 66] width 89 height 16
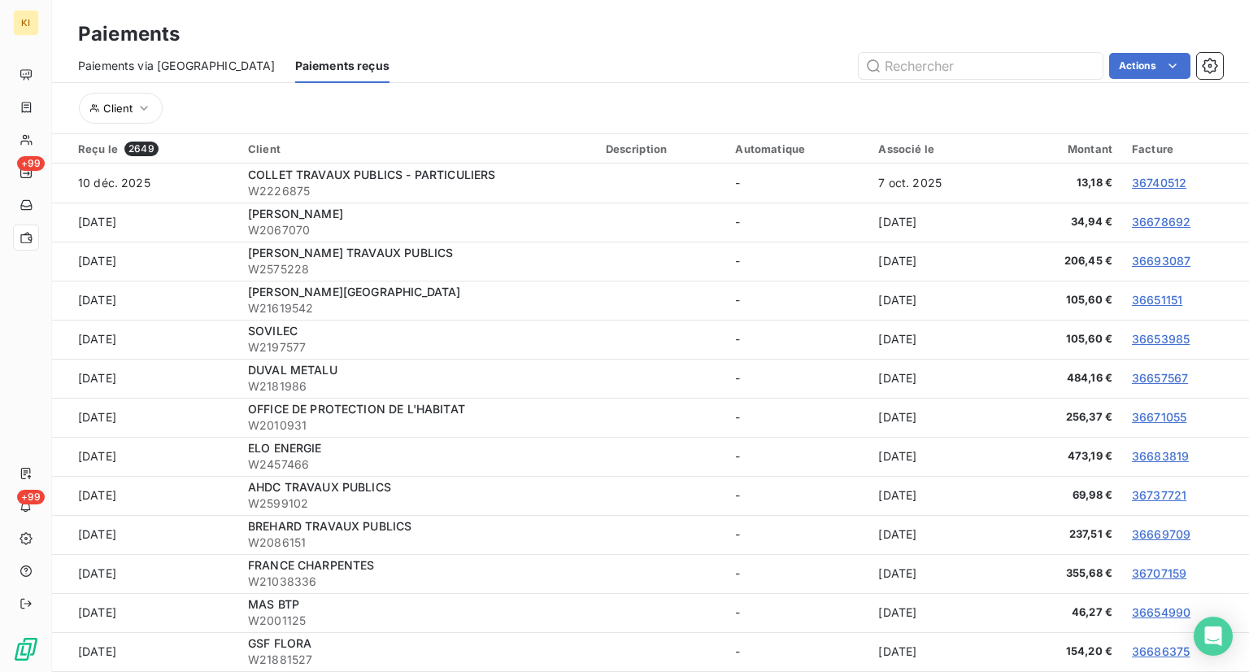
click at [159, 61] on span "Paiements via [GEOGRAPHIC_DATA]" at bounding box center [177, 66] width 198 height 16
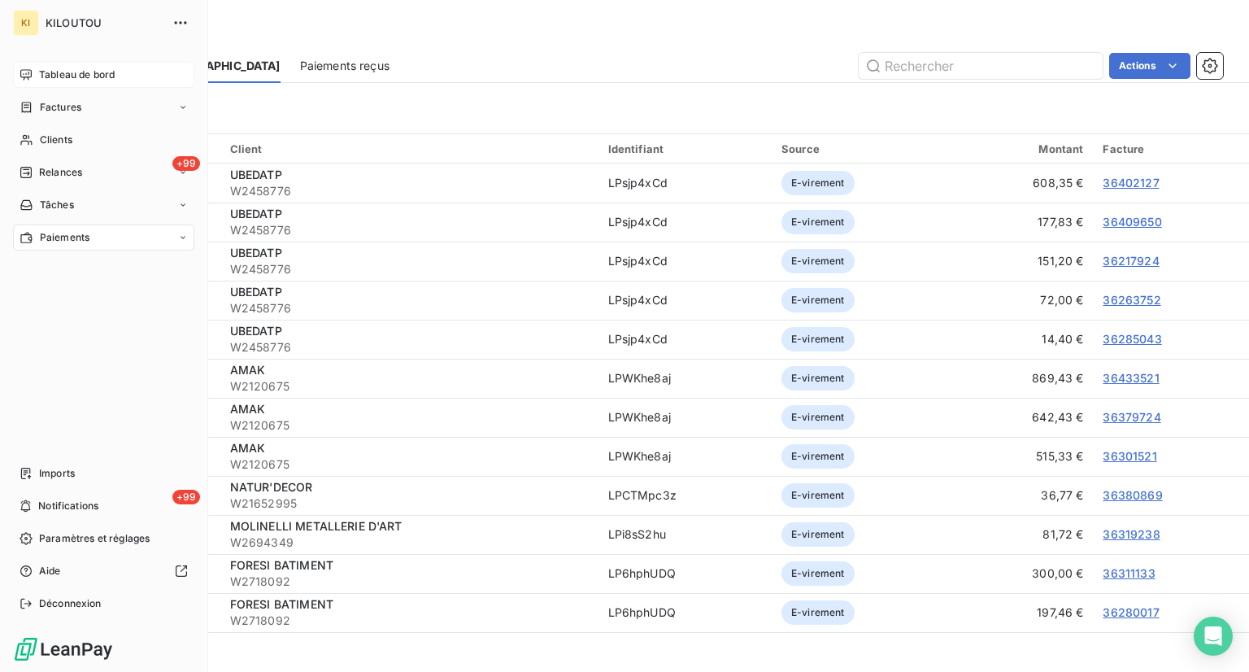
click at [40, 69] on span "Tableau de bord" at bounding box center [77, 74] width 76 height 15
